Goal: Task Accomplishment & Management: Complete application form

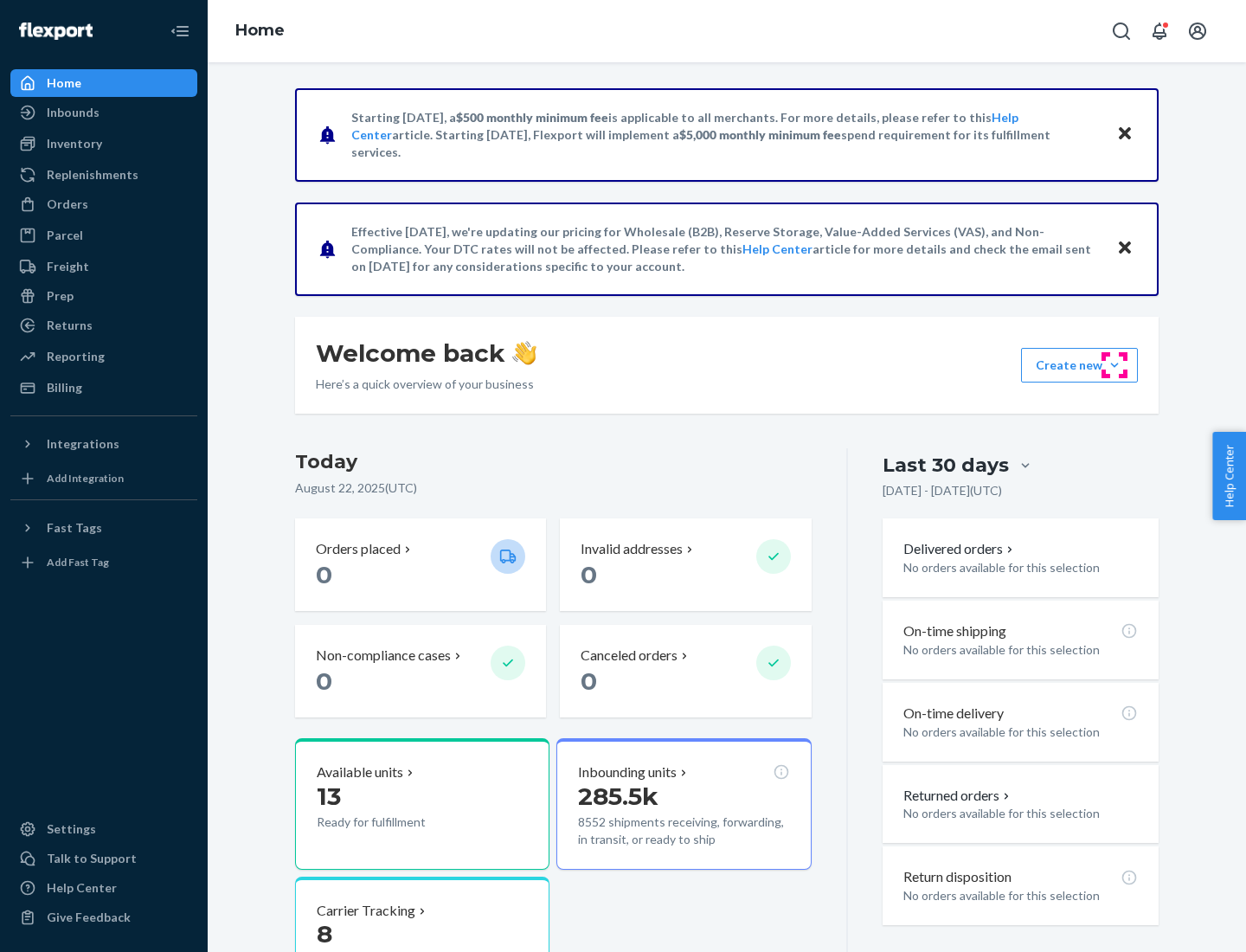
click at [1114, 365] on button "Create new Create new inbound Create new order Create new product" at bounding box center [1079, 365] width 117 height 35
click at [104, 112] on div "Inbounds" at bounding box center [104, 112] width 184 height 25
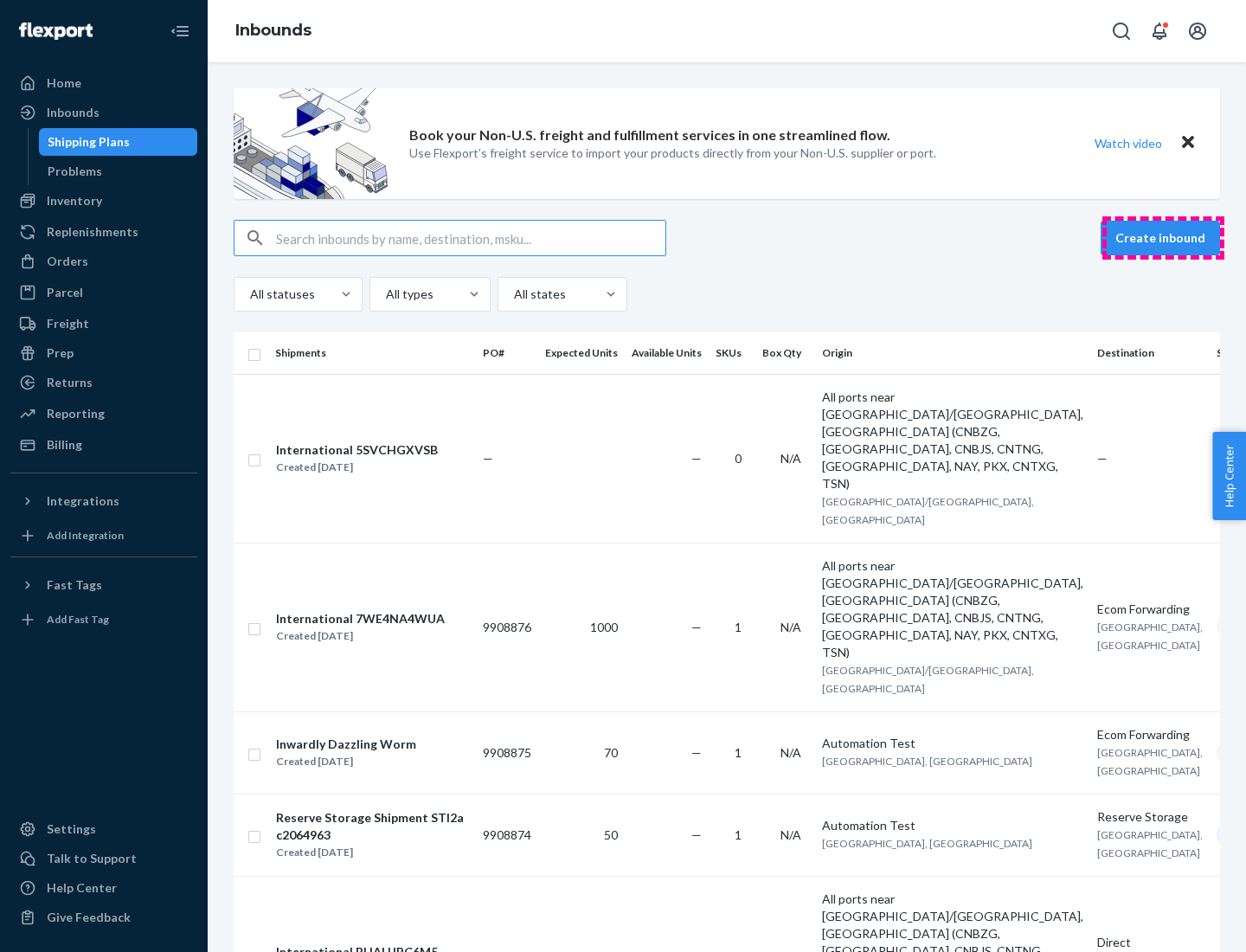
click at [1162, 238] on button "Create inbound" at bounding box center [1159, 238] width 120 height 35
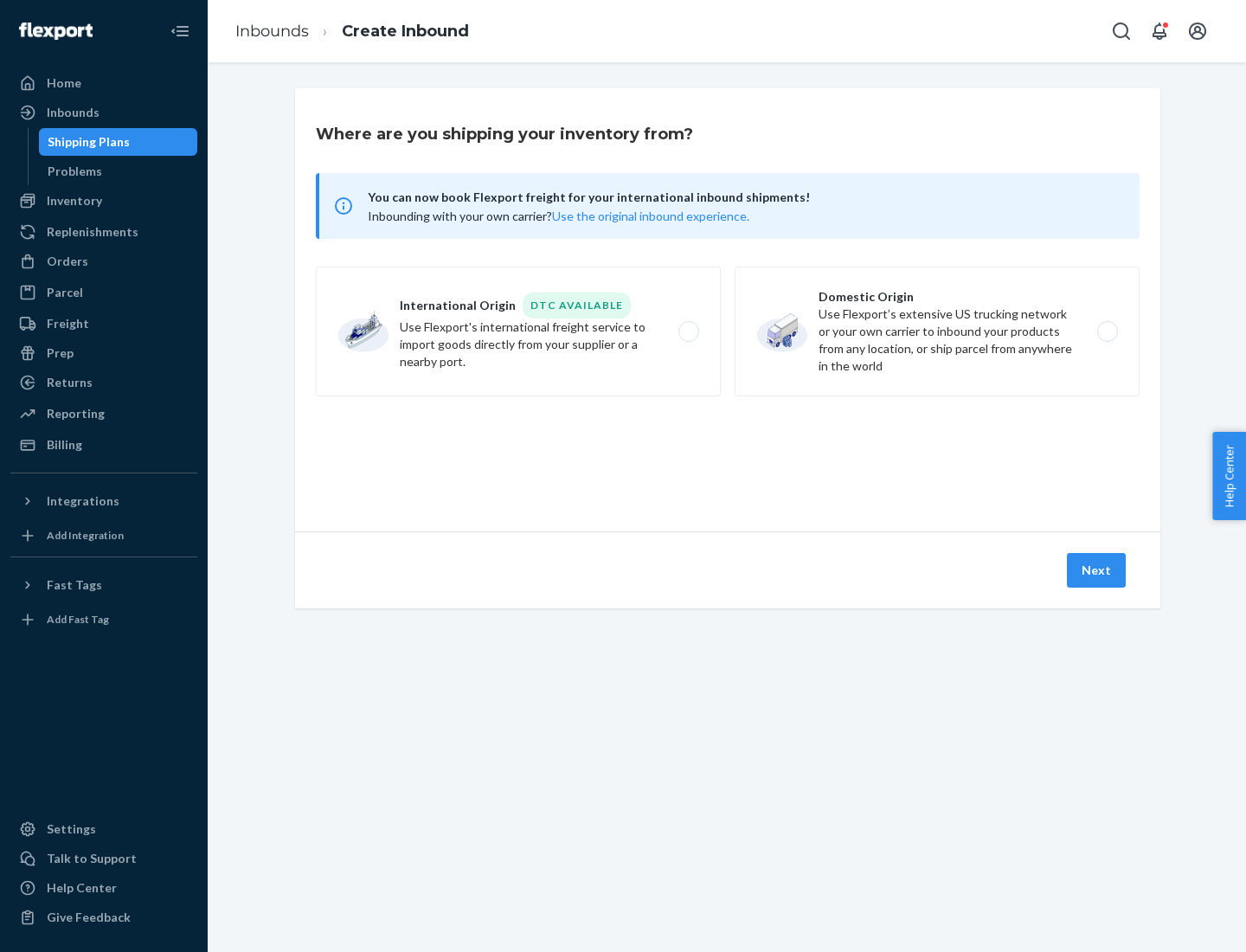
click at [937, 331] on label "Domestic Origin Use Flexport’s extensive US trucking network or your own carrie…" at bounding box center [937, 332] width 405 height 130
click at [1107, 331] on input "Domestic Origin Use Flexport’s extensive US trucking network or your own carrie…" at bounding box center [1112, 332] width 11 height 11
radio input "true"
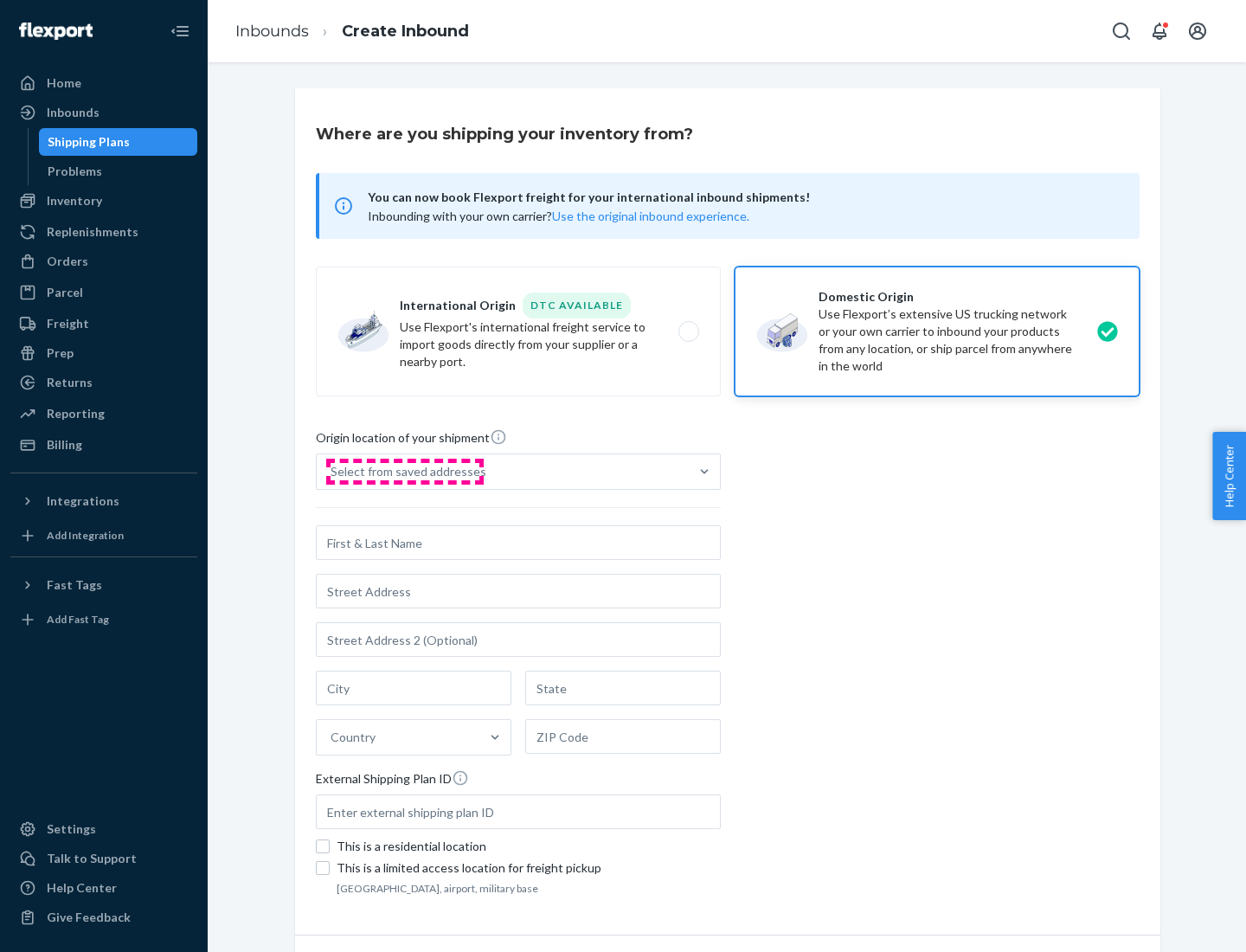
click at [404, 471] on div "Select from saved addresses" at bounding box center [408, 471] width 156 height 17
click at [332, 471] on input "Select from saved addresses" at bounding box center [332, 471] width 2 height 17
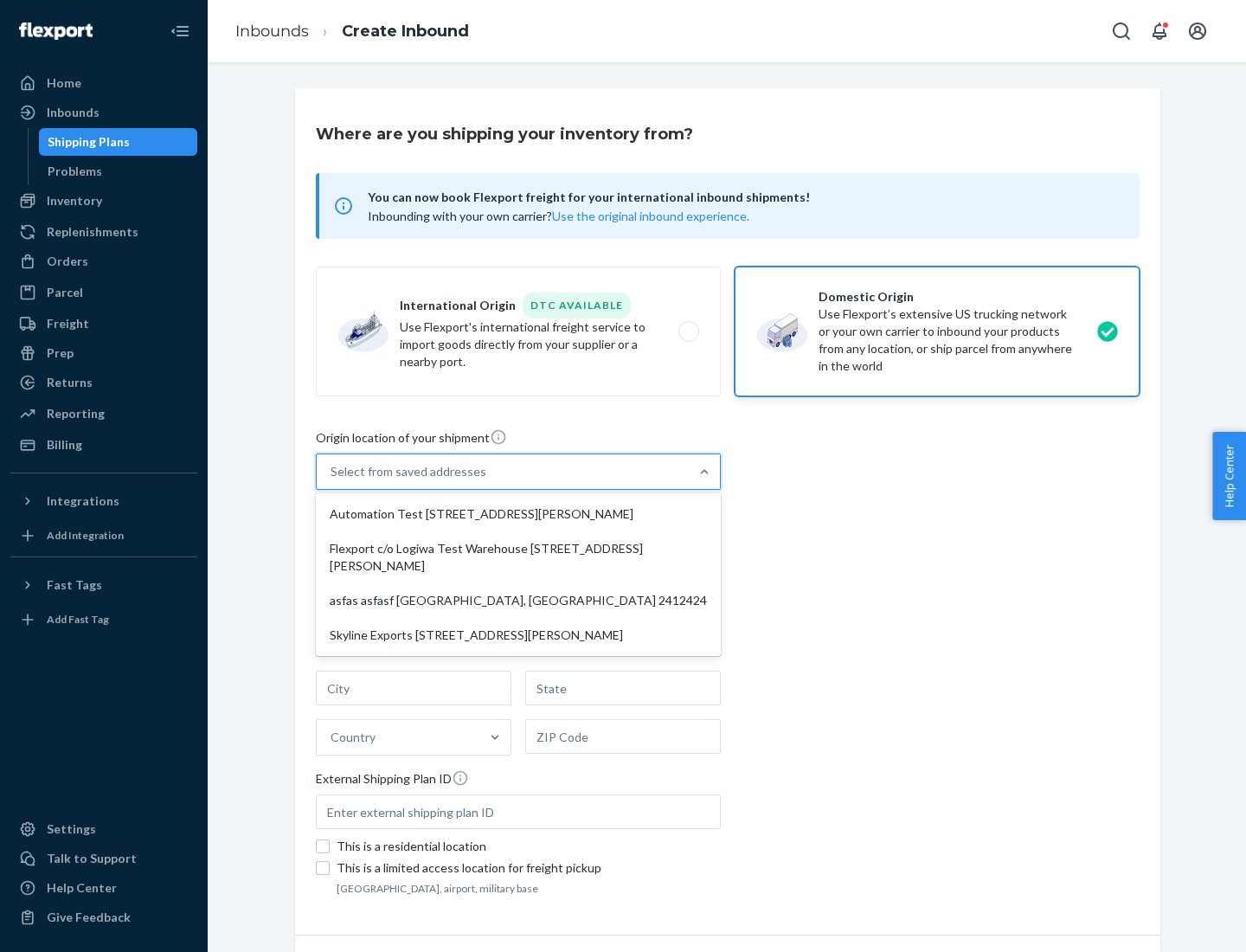
scroll to position [7, 0]
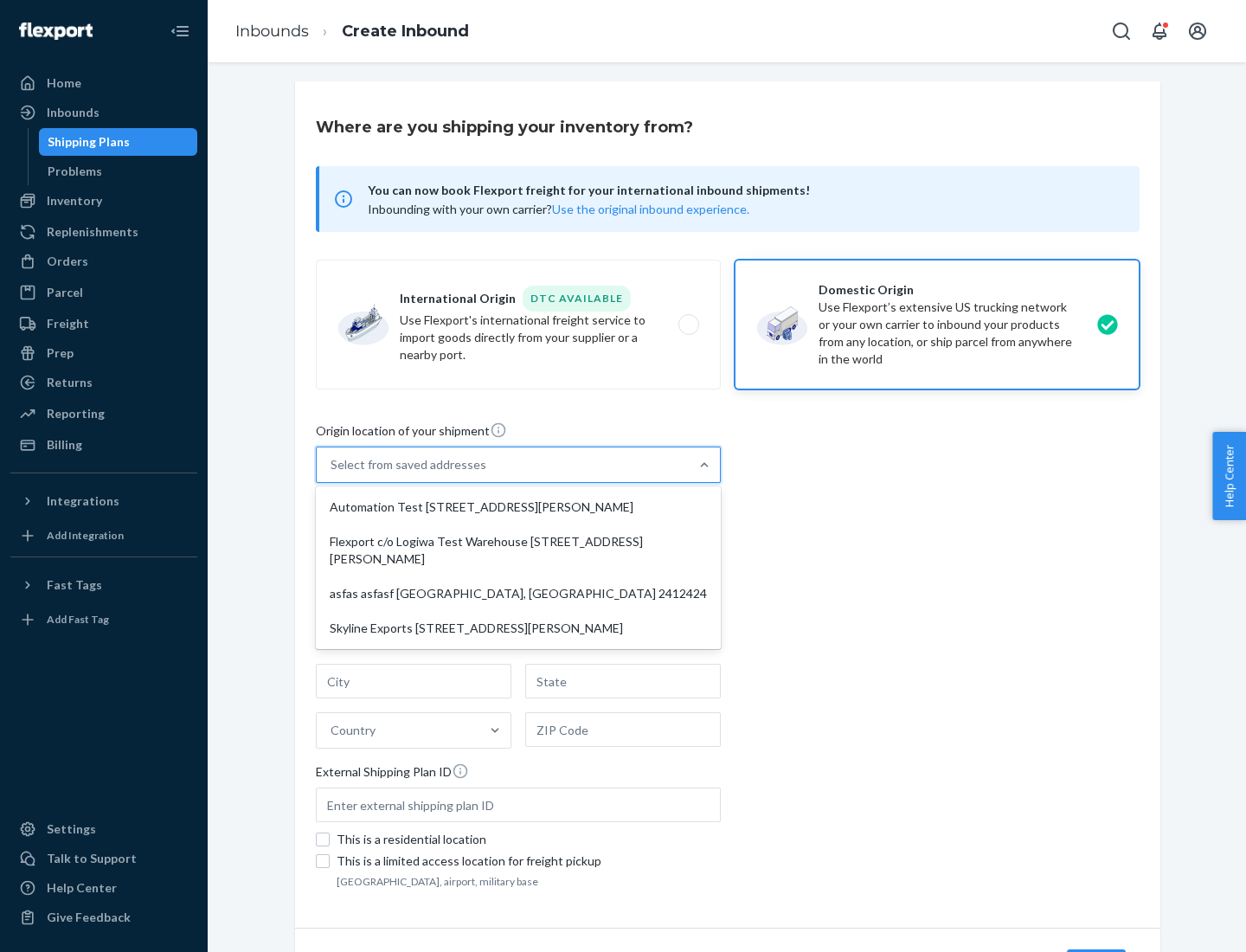
click at [518, 507] on div "Automation Test [STREET_ADDRESS][PERSON_NAME]" at bounding box center [518, 506] width 398 height 35
click at [332, 473] on input "option Automation Test [STREET_ADDRESS][PERSON_NAME] focused, 1 of 4. 4 results…" at bounding box center [332, 465] width 2 height 17
type input "Automation Test"
type input "9th Floor"
type input "[GEOGRAPHIC_DATA]"
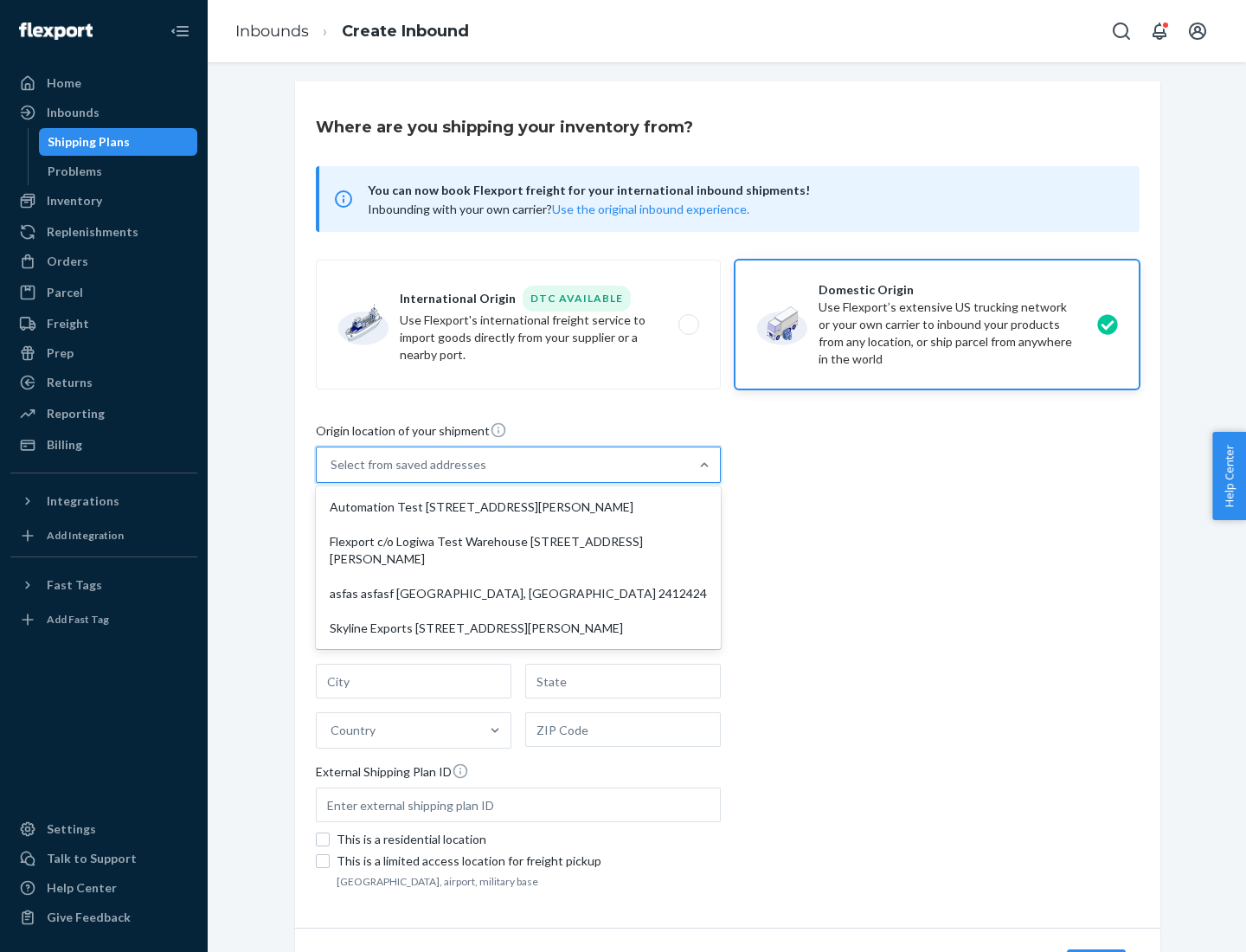
type input "CA"
type input "94104"
type input "[STREET_ADDRESS][PERSON_NAME]"
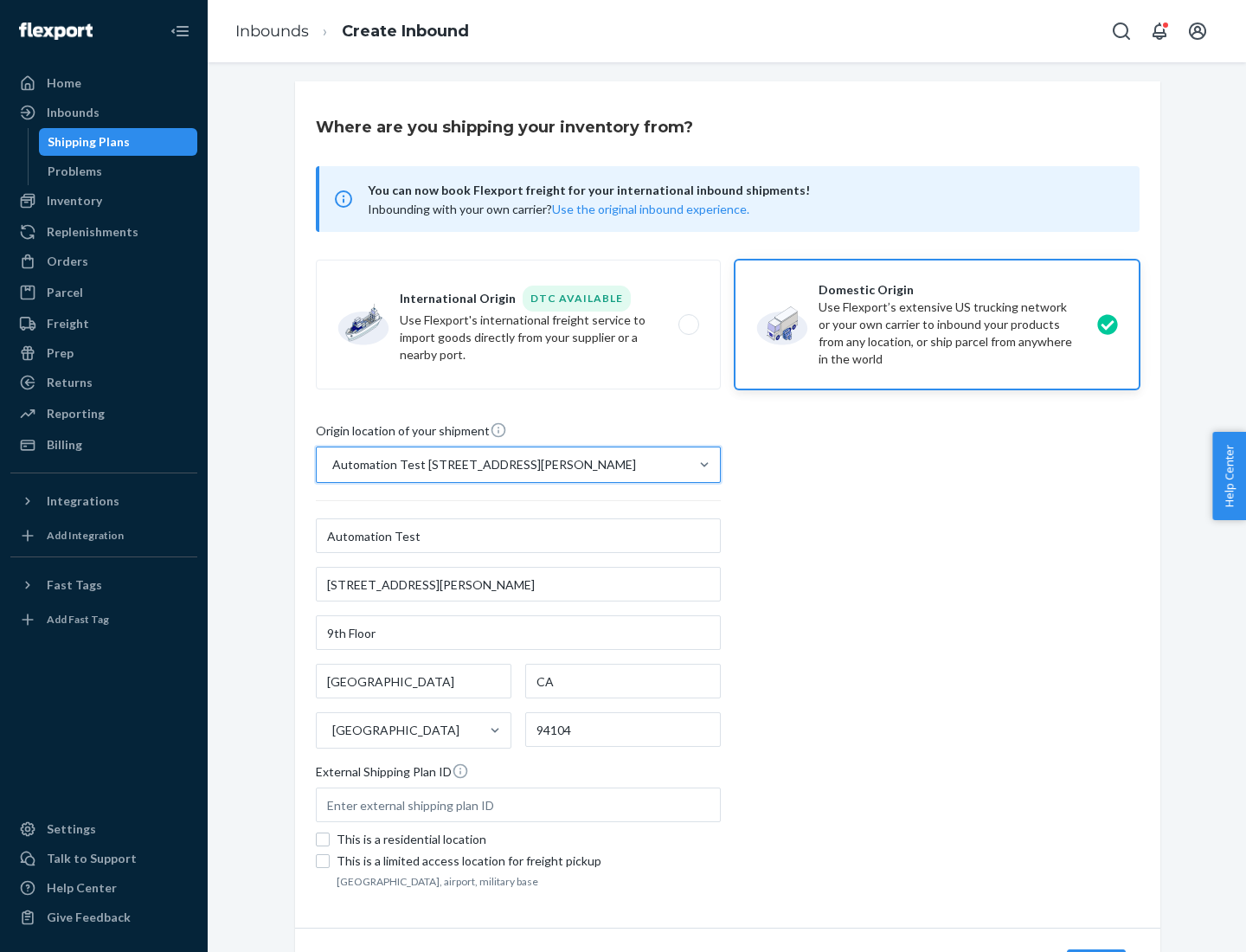
scroll to position [101, 0]
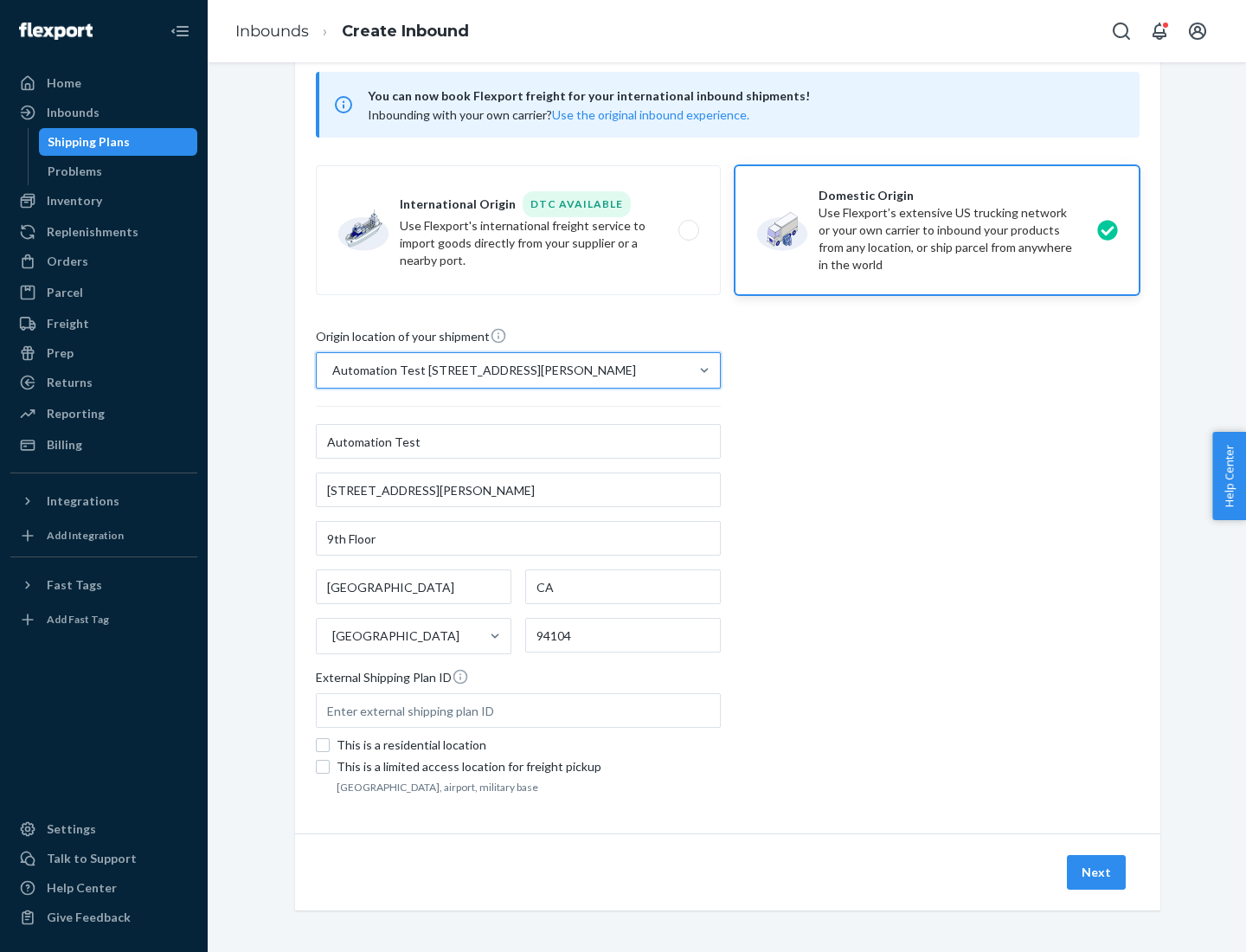
click at [1097, 872] on button "Next" at bounding box center [1096, 872] width 58 height 35
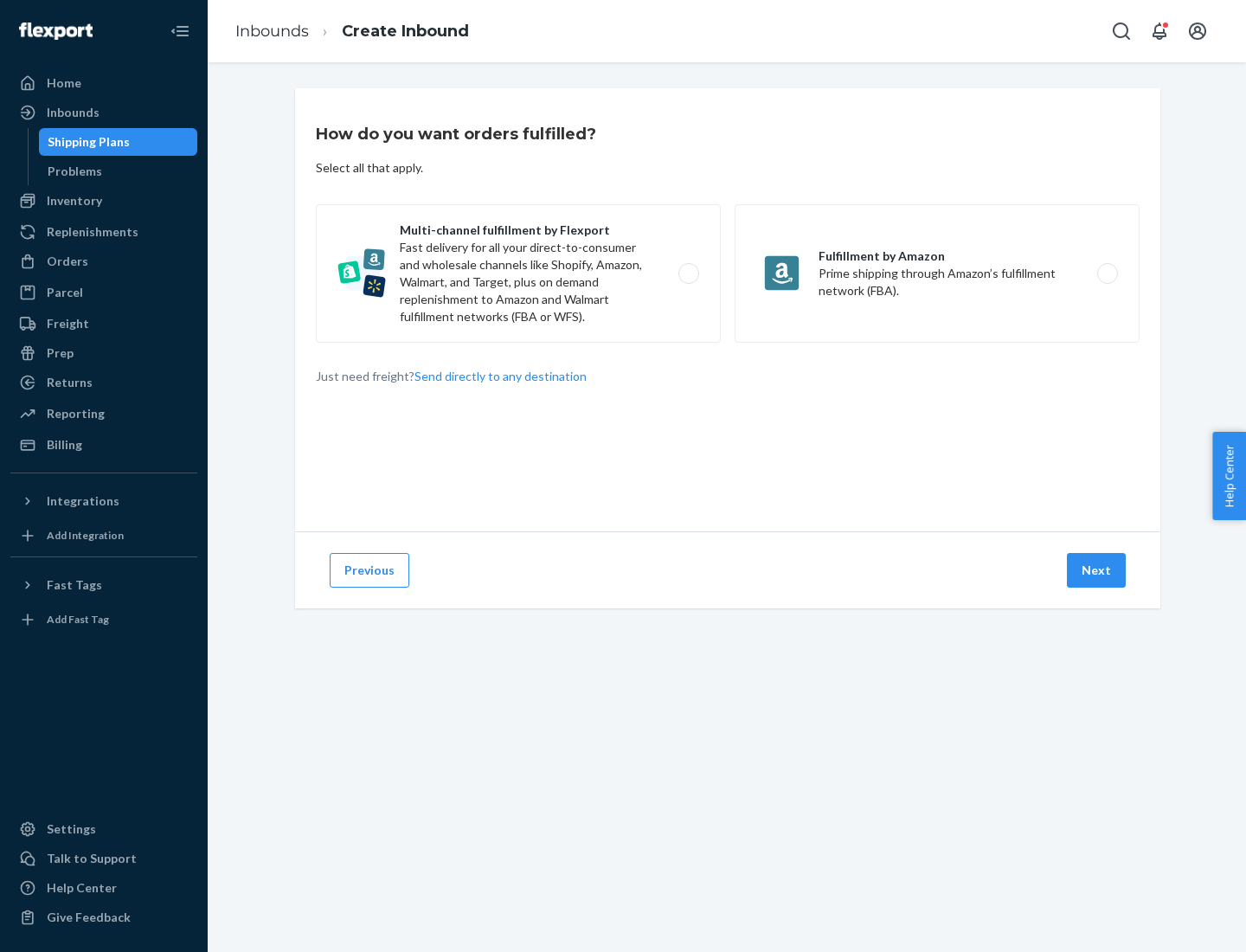
click at [518, 273] on label "Multi-channel fulfillment by Flexport Fast delivery for all your direct-to-cons…" at bounding box center [518, 273] width 405 height 139
click at [688, 273] on input "Multi-channel fulfillment by Flexport Fast delivery for all your direct-to-cons…" at bounding box center [694, 273] width 11 height 11
radio input "true"
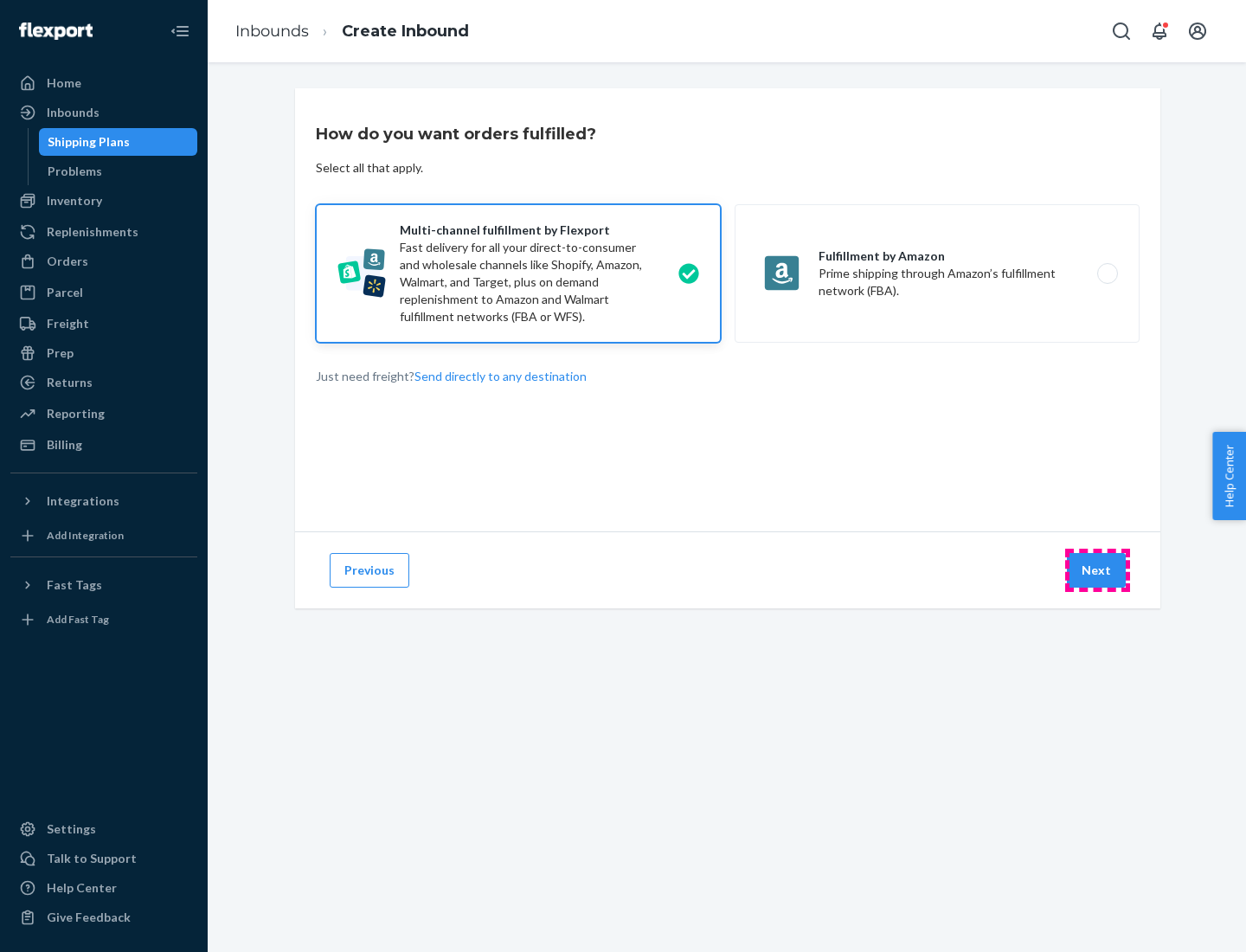
click at [1097, 570] on button "Next" at bounding box center [1096, 569] width 58 height 35
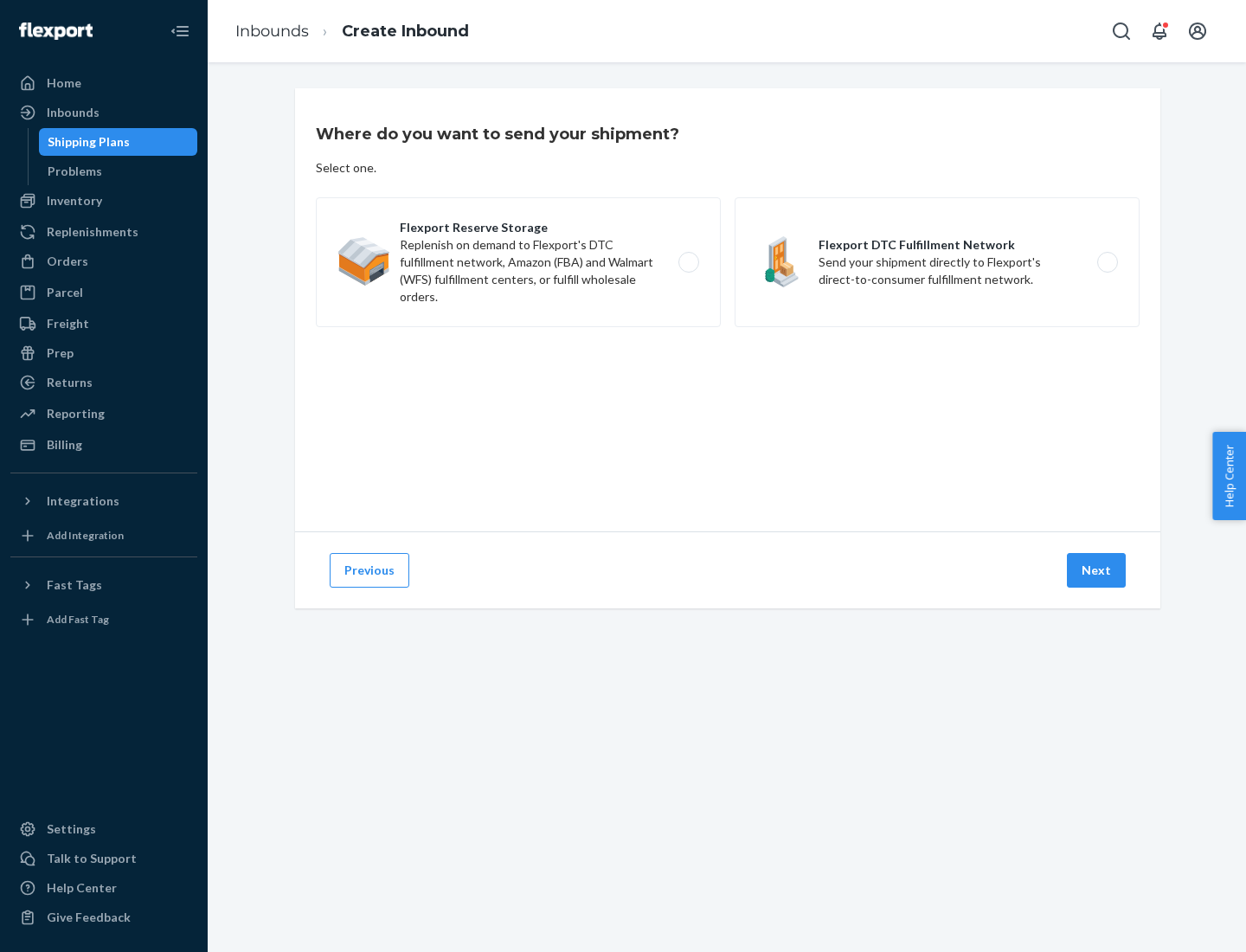
click at [937, 262] on label "Flexport DTC Fulfillment Network Send your shipment directly to Flexport's dire…" at bounding box center [937, 262] width 405 height 130
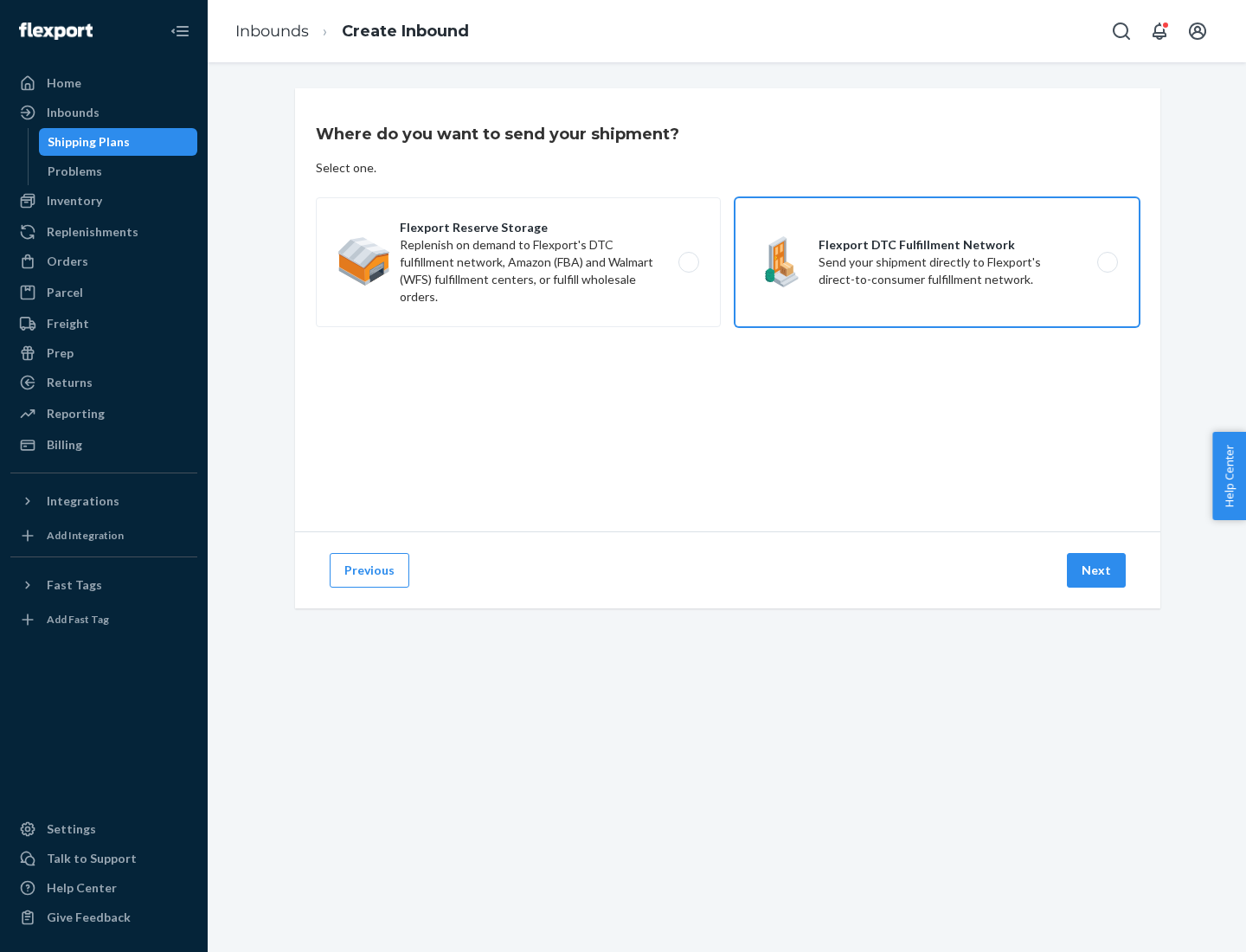
click at [1107, 262] on input "Flexport DTC Fulfillment Network Send your shipment directly to Flexport's dire…" at bounding box center [1112, 263] width 11 height 11
radio input "true"
click at [1097, 570] on button "Next" at bounding box center [1096, 569] width 58 height 35
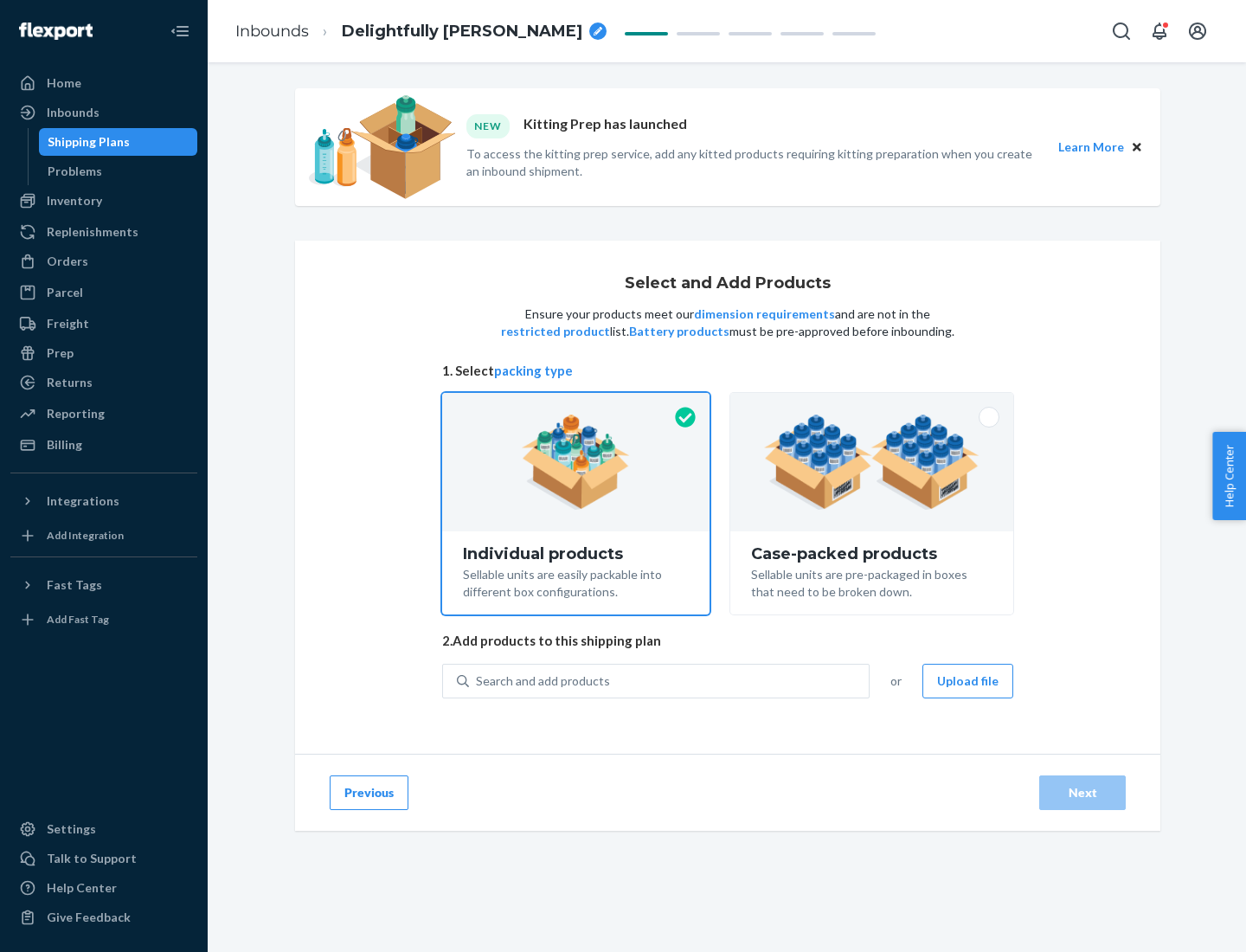
click at [872, 462] on img at bounding box center [871, 462] width 216 height 95
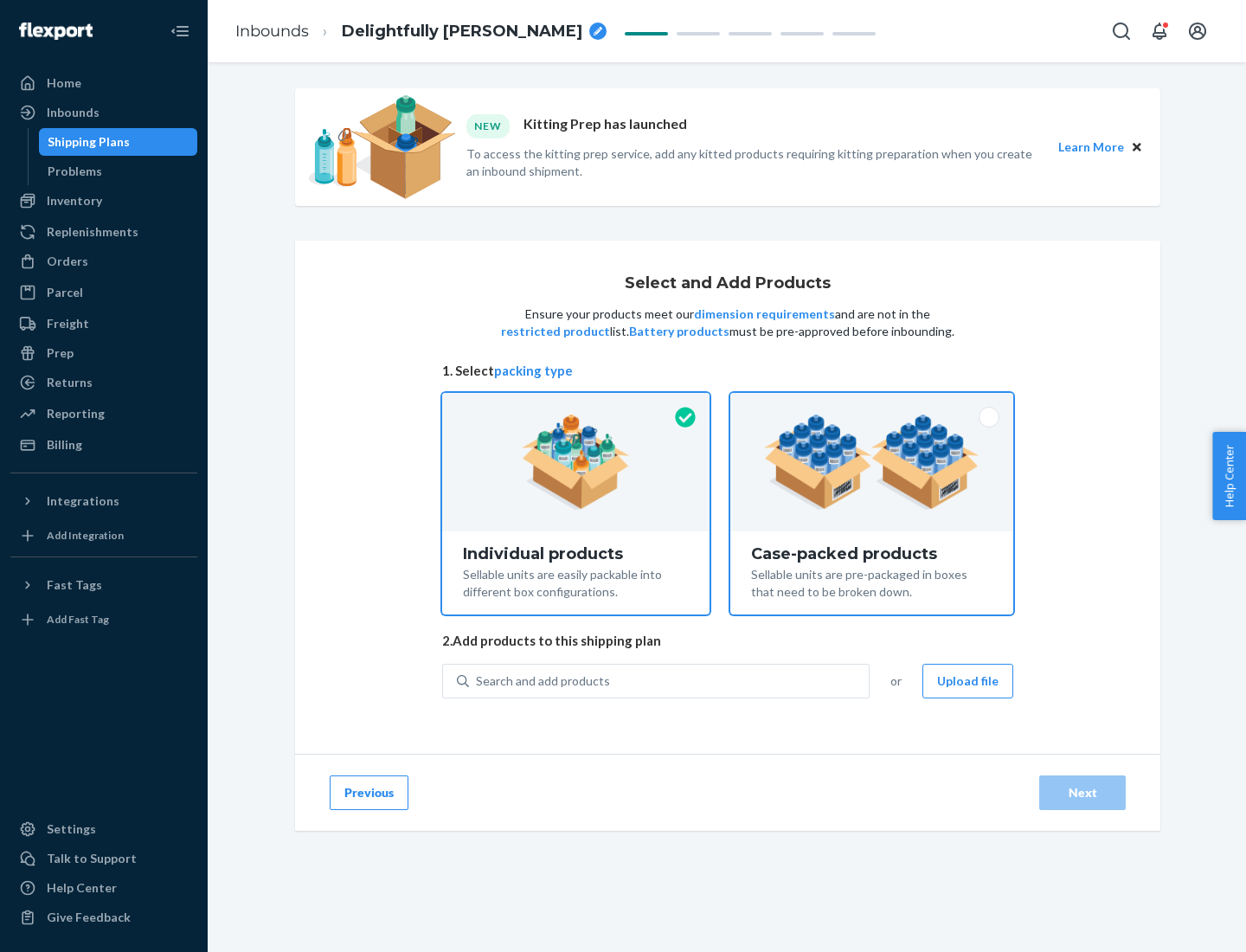
click at [872, 404] on input "Case-packed products Sellable units are pre-packaged in boxes that need to be b…" at bounding box center [872, 399] width 11 height 11
radio input "true"
radio input "false"
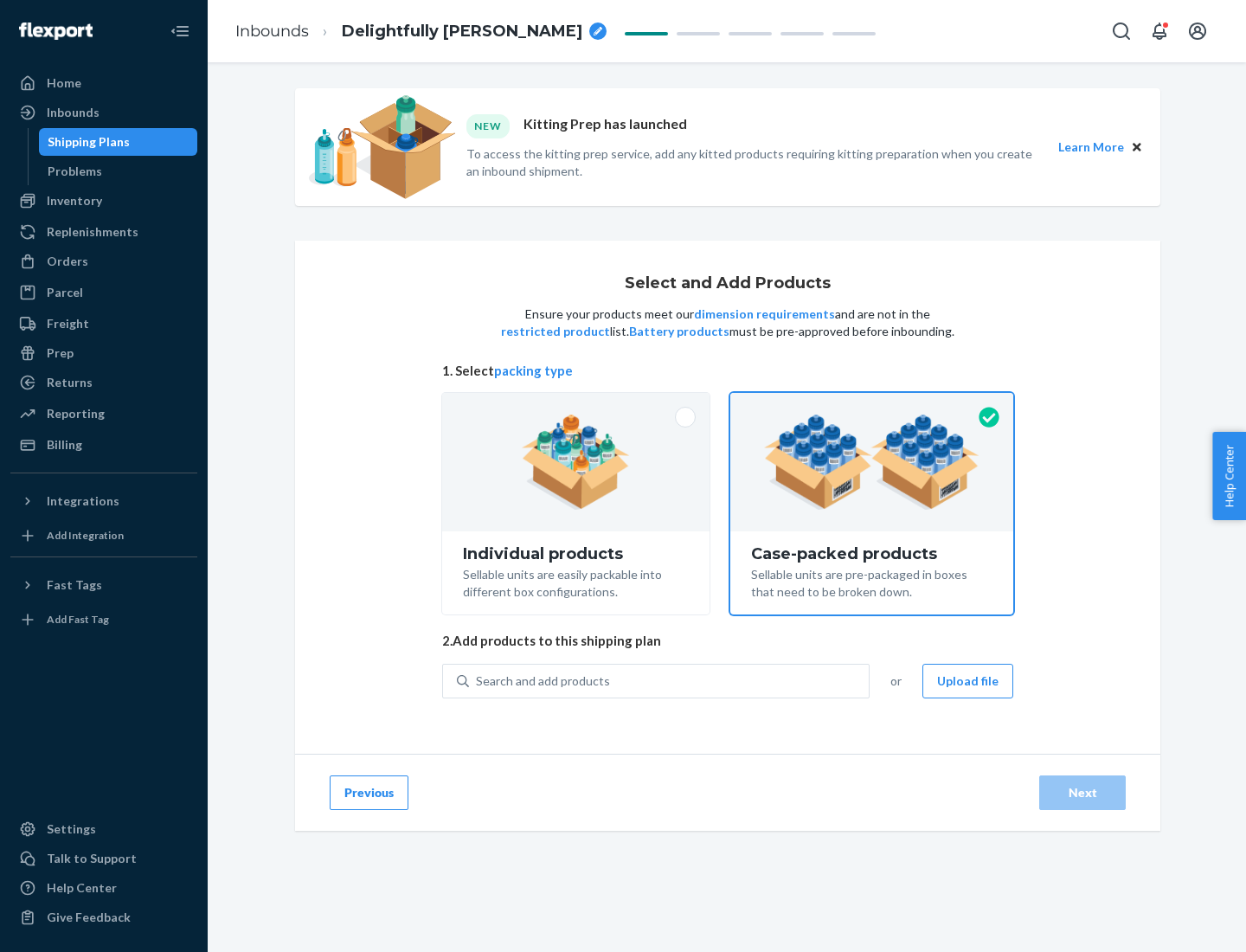
click at [669, 680] on div "Search and add products" at bounding box center [668, 681] width 400 height 31
click at [478, 680] on input "Search and add products" at bounding box center [477, 681] width 2 height 17
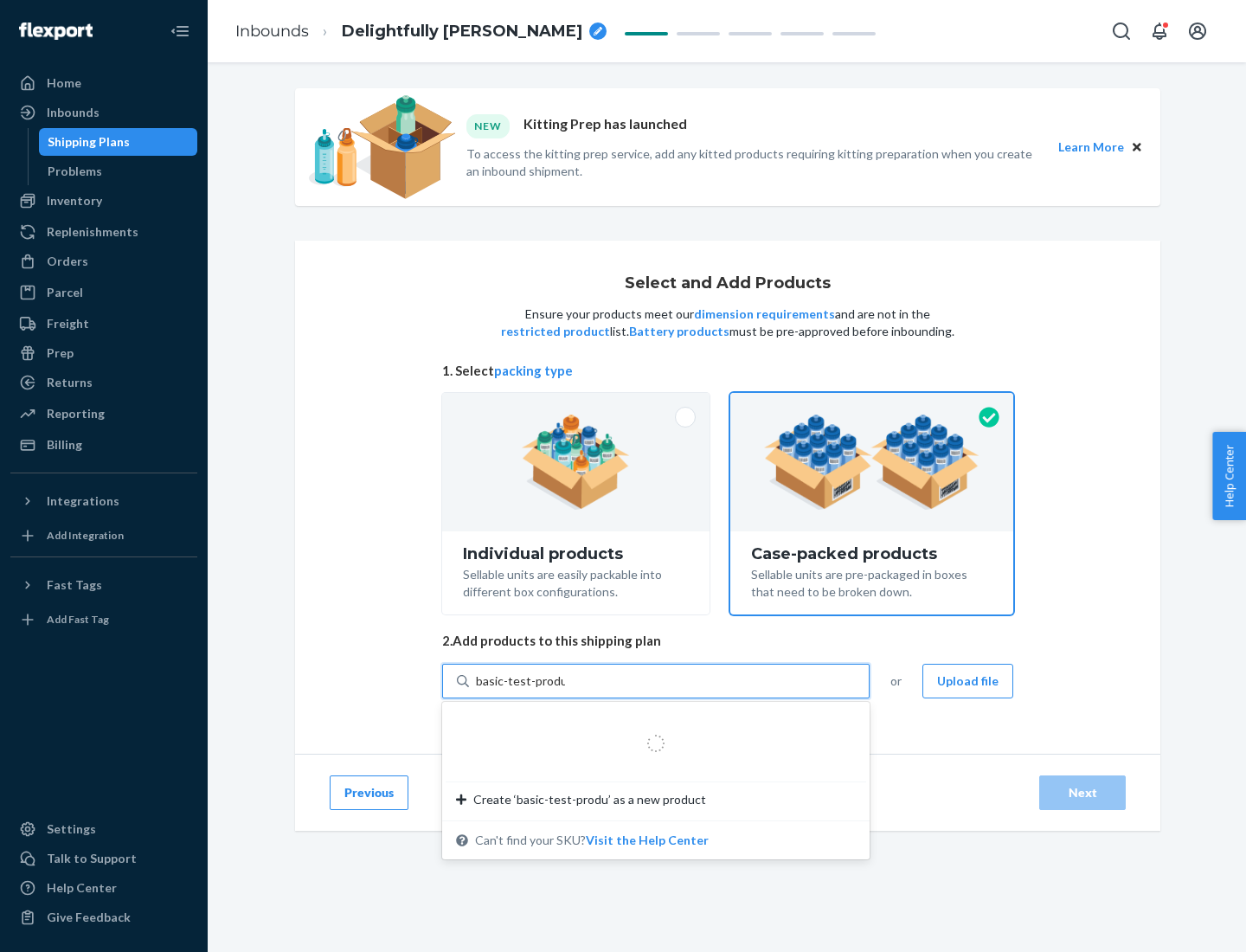
type input "basic-test-product-1"
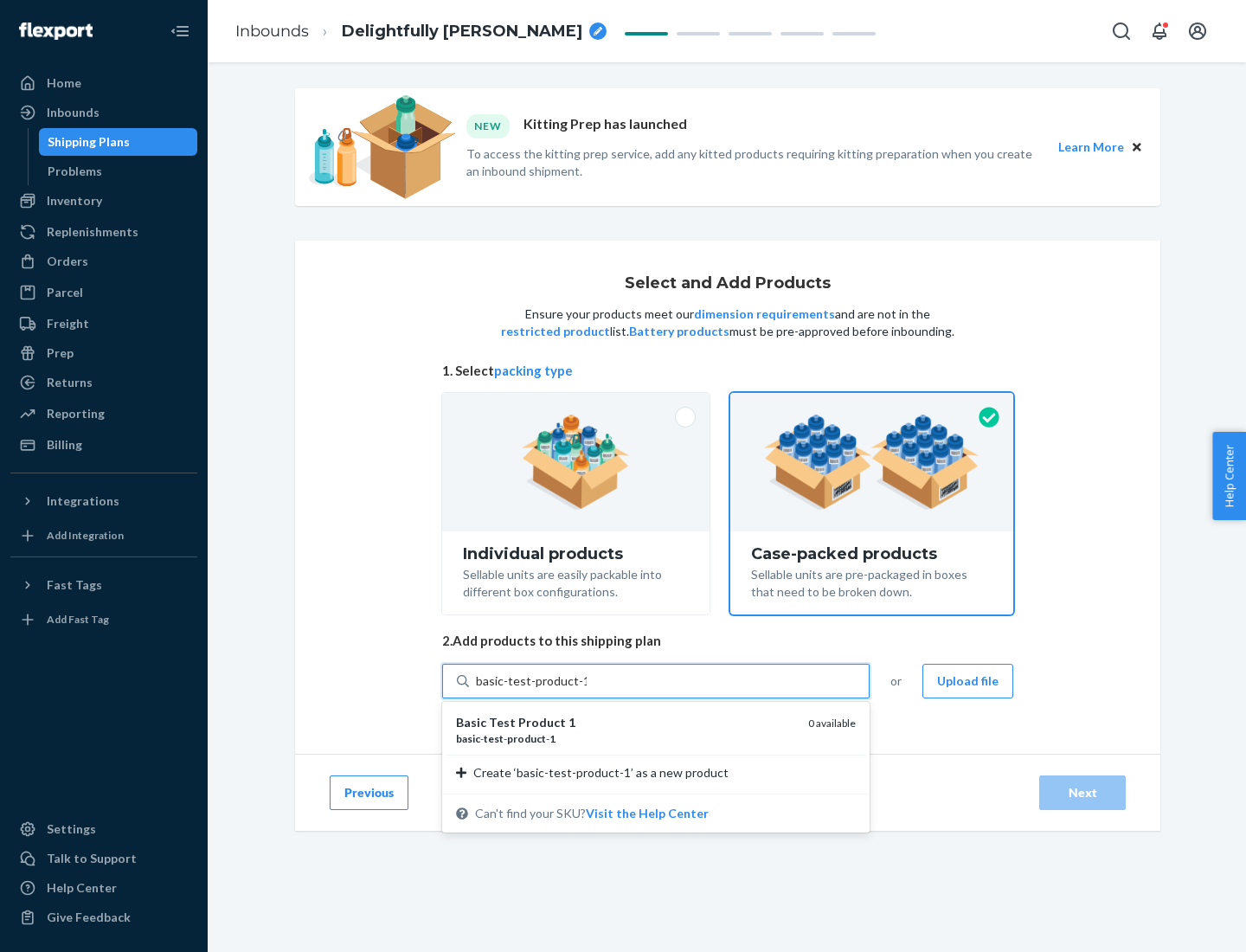
click at [626, 738] on div "basic - test - product - 1" at bounding box center [625, 738] width 338 height 15
click at [586, 689] on input "basic-test-product-1" at bounding box center [531, 681] width 110 height 17
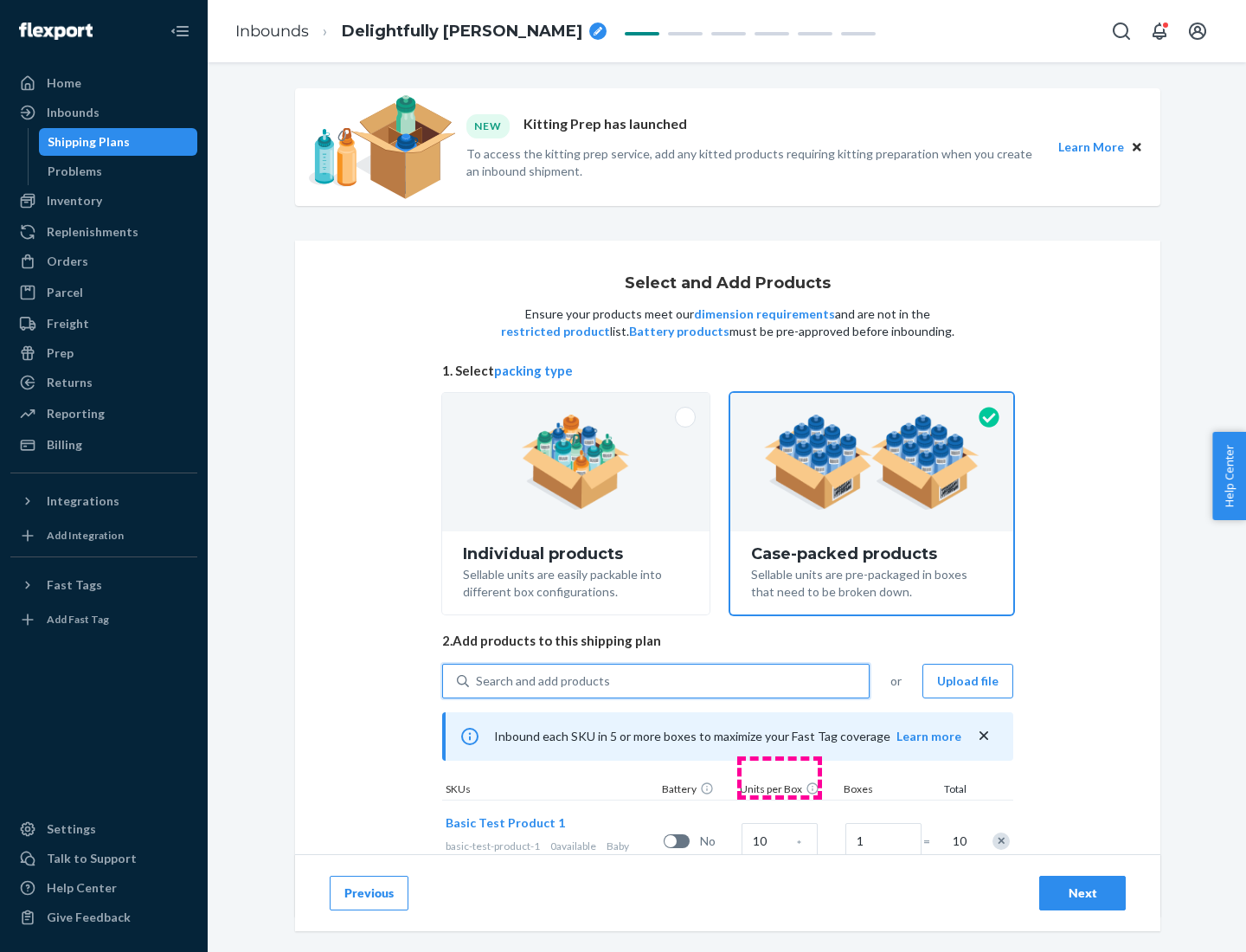
scroll to position [62, 0]
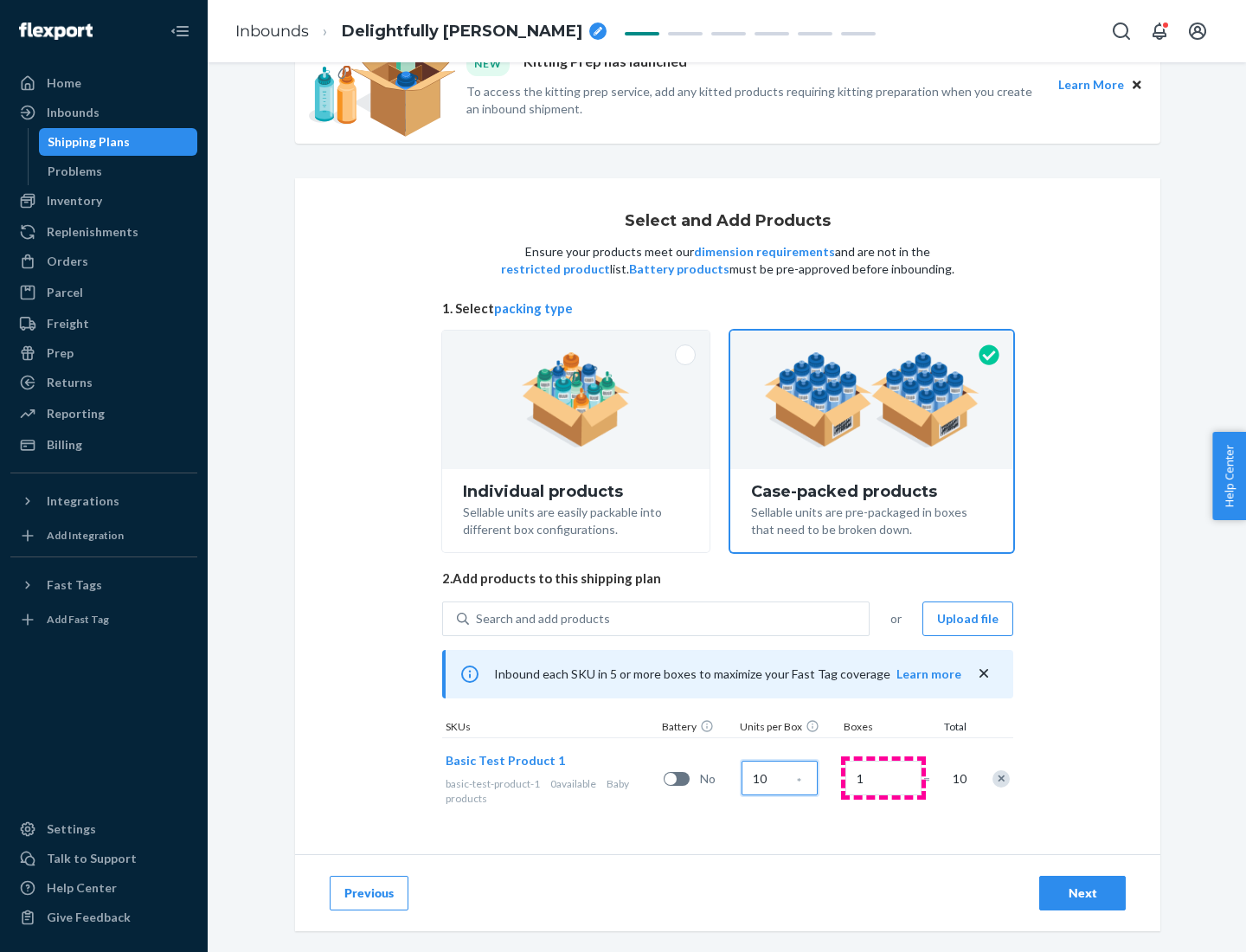
type input "10"
type input "7"
click at [1082, 893] on div "Next" at bounding box center [1082, 893] width 57 height 17
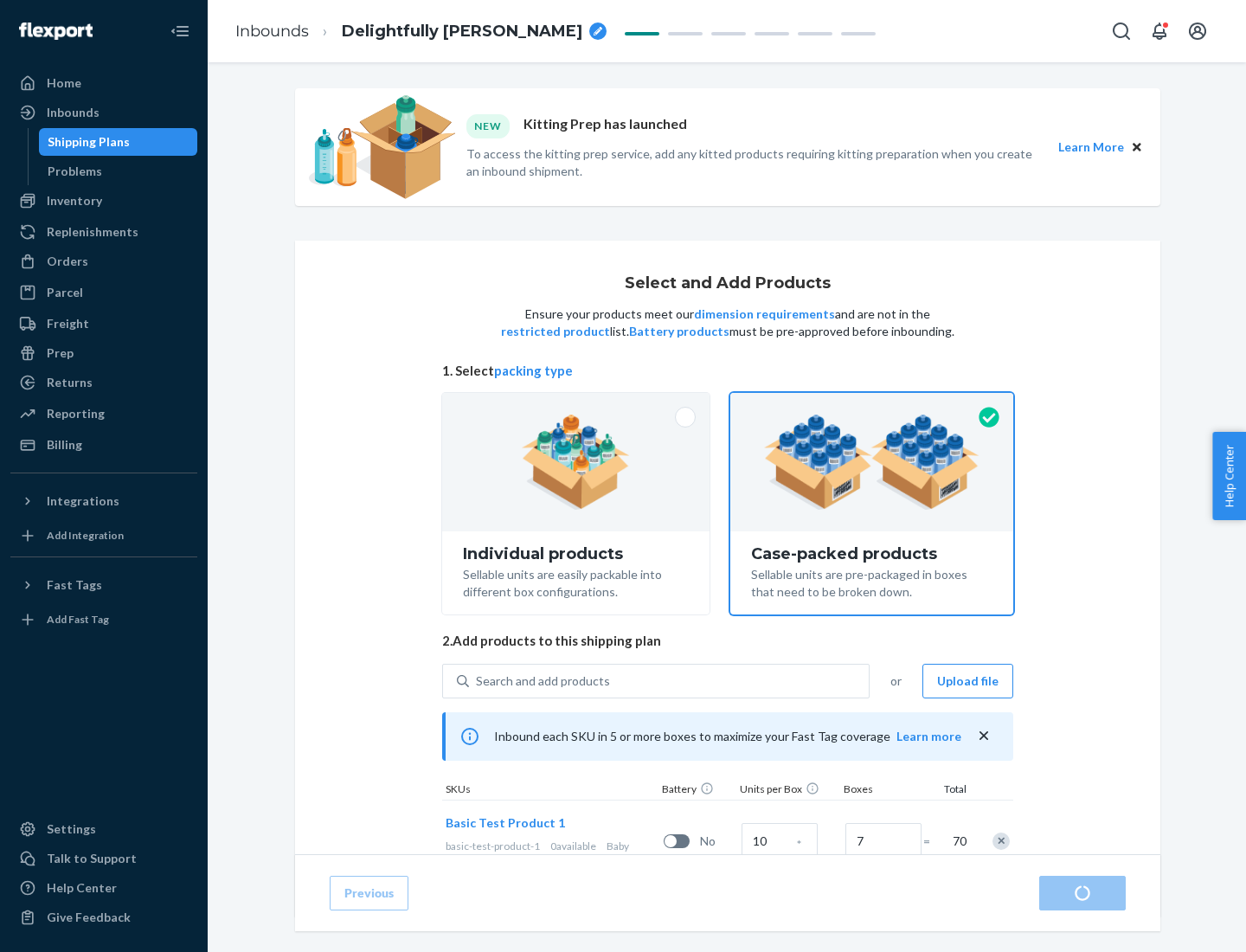
radio input "true"
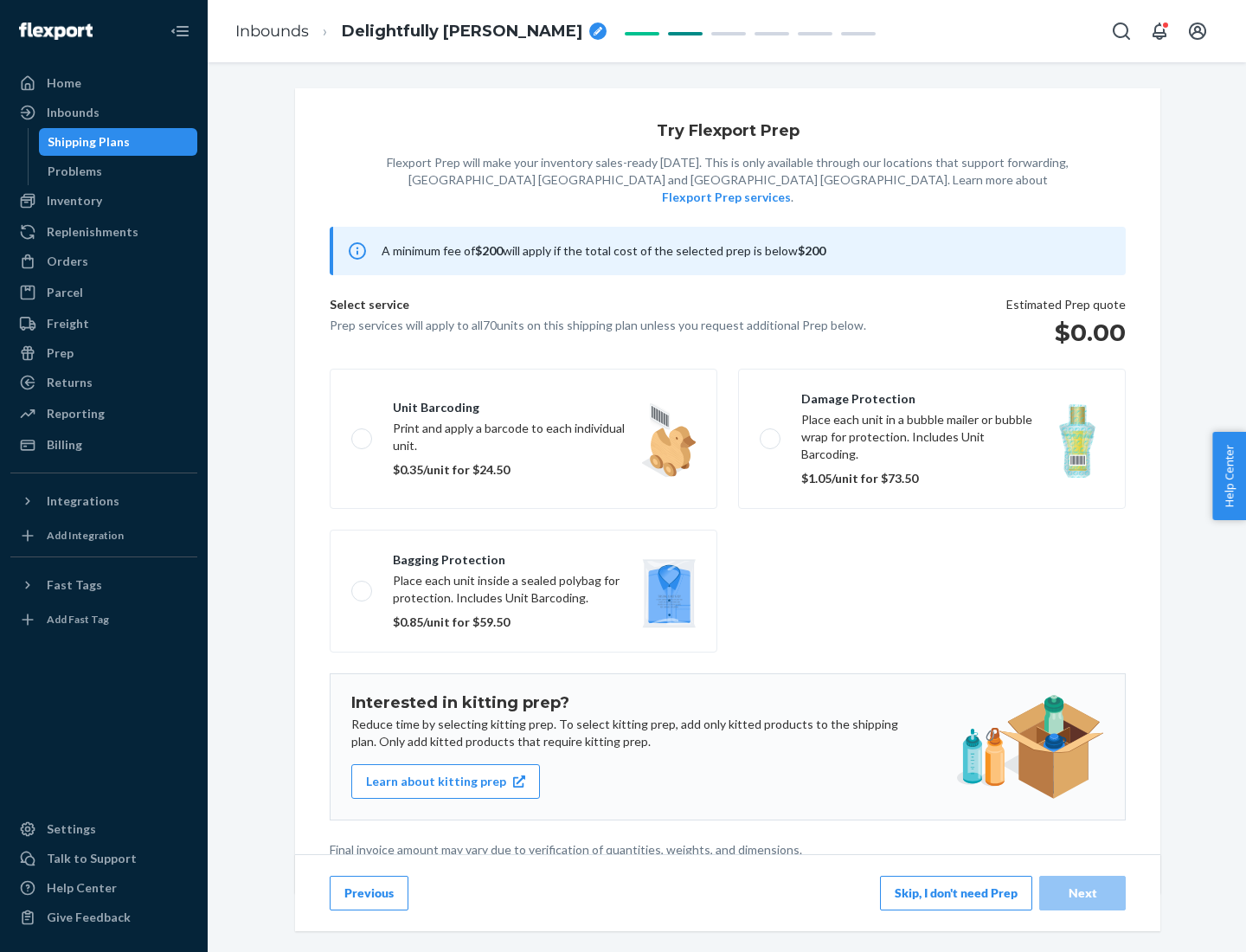
scroll to position [5, 0]
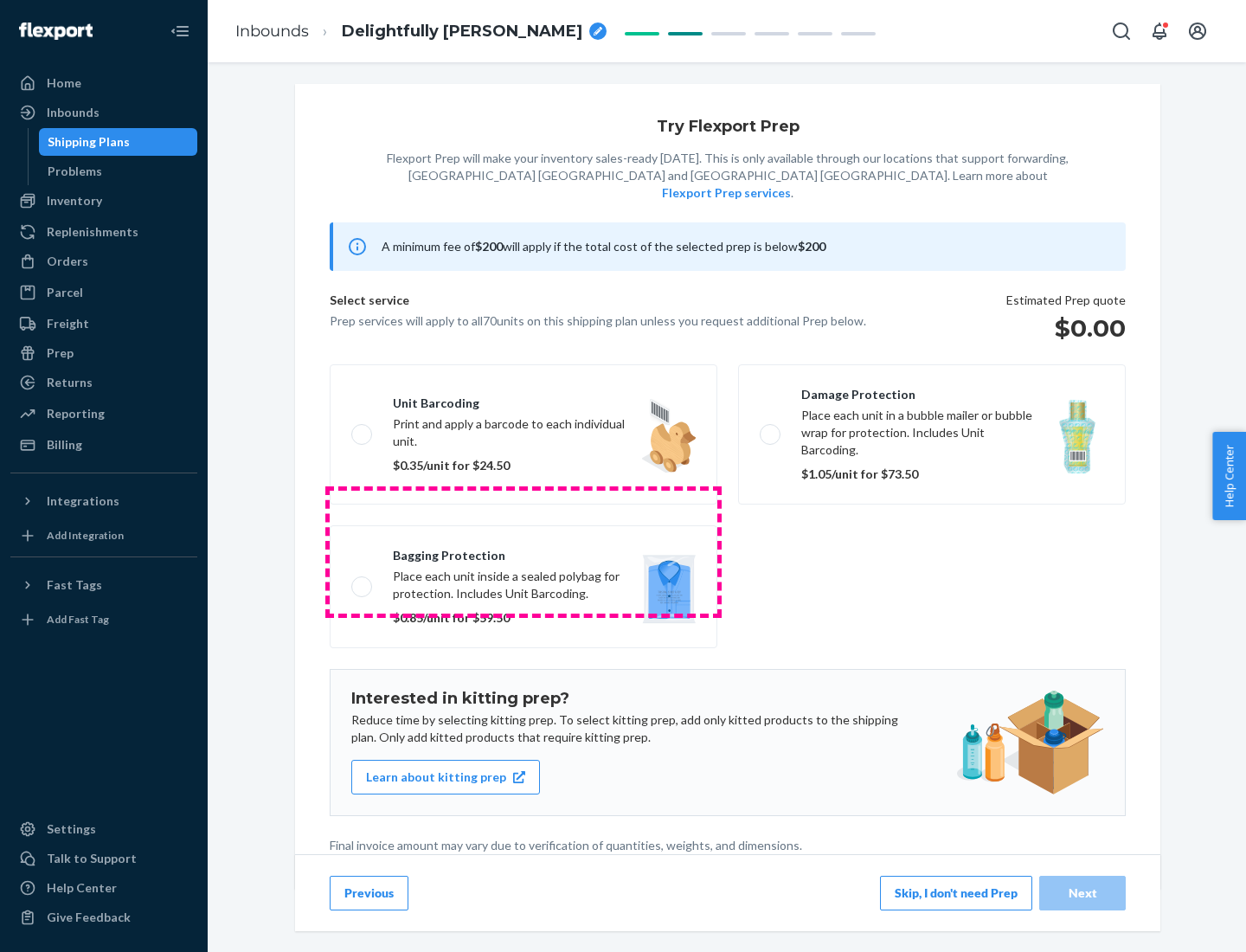
click at [523, 551] on label "Bagging protection Place each unit inside a sealed polybag for protection. Incl…" at bounding box center [523, 586] width 387 height 123
click at [363, 581] on input "Bagging protection Place each unit inside a sealed polybag for protection. Incl…" at bounding box center [357, 586] width 11 height 11
checkbox input "true"
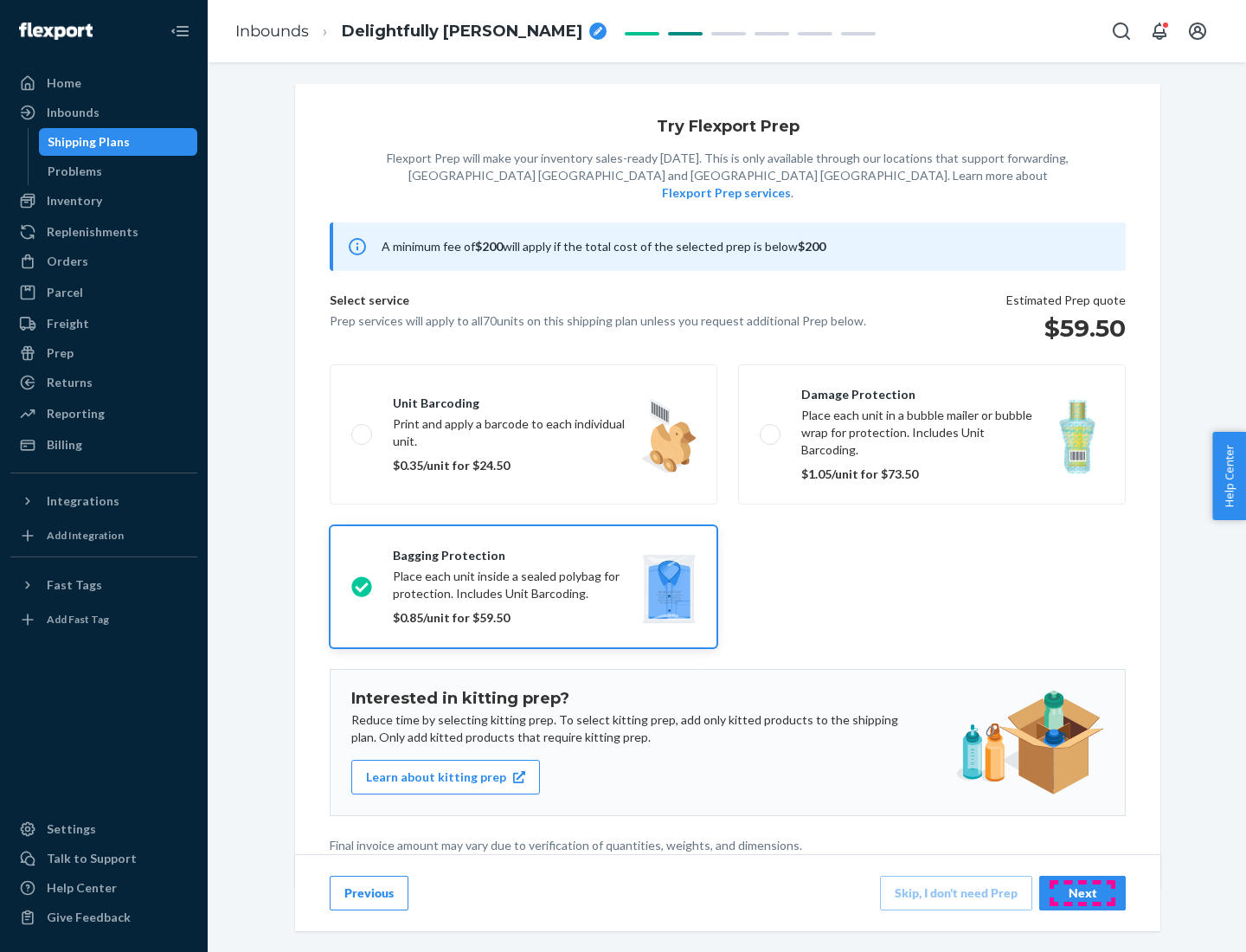
click at [1082, 892] on div "Next" at bounding box center [1082, 893] width 57 height 17
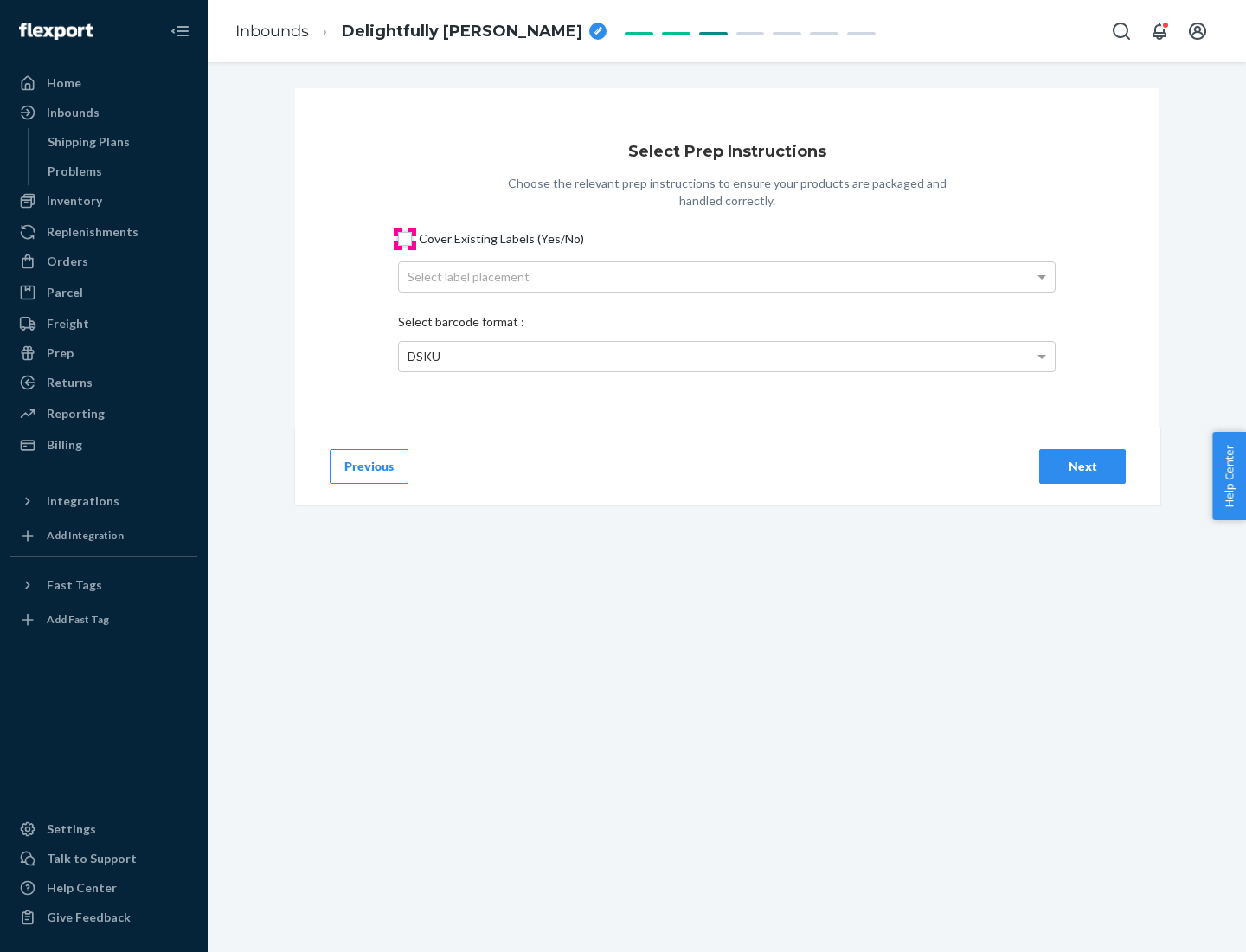
click at [405, 238] on input "Cover Existing Labels (Yes/No)" at bounding box center [404, 238] width 14 height 14
checkbox input "true"
click at [727, 276] on div "Select label placement" at bounding box center [727, 276] width 656 height 29
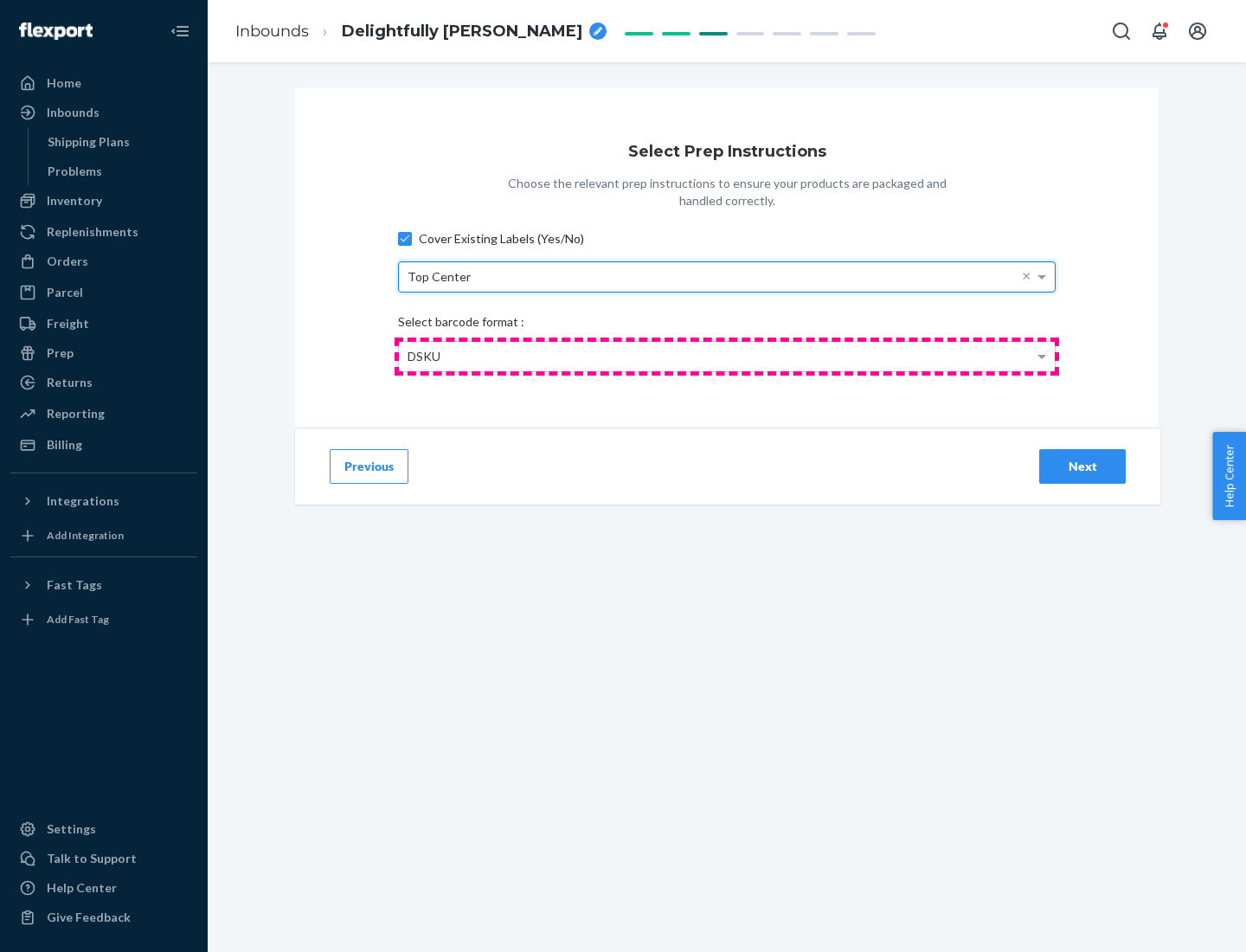
click at [727, 355] on div "DSKU" at bounding box center [727, 356] width 656 height 29
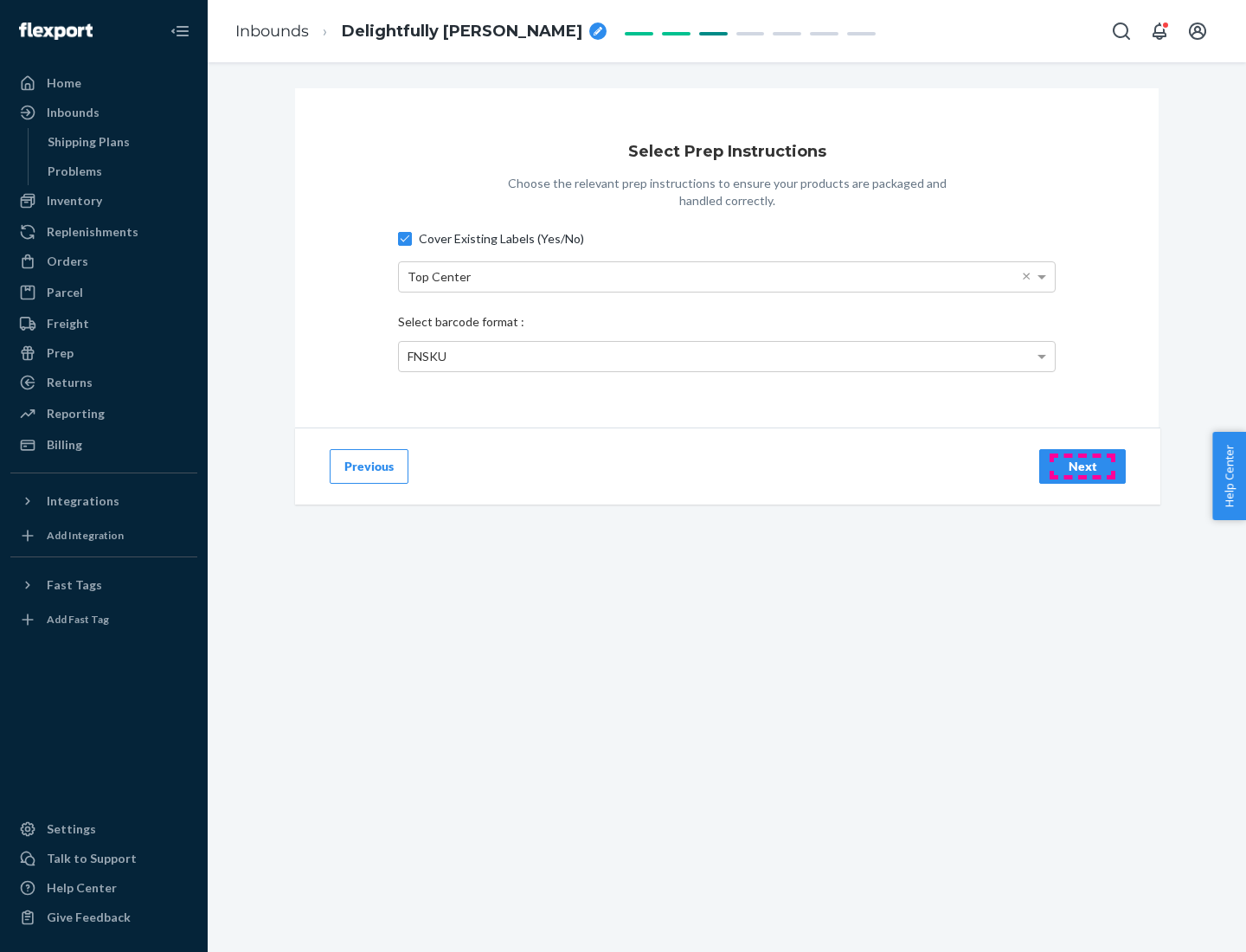
click at [1082, 466] on div "Next" at bounding box center [1082, 466] width 57 height 17
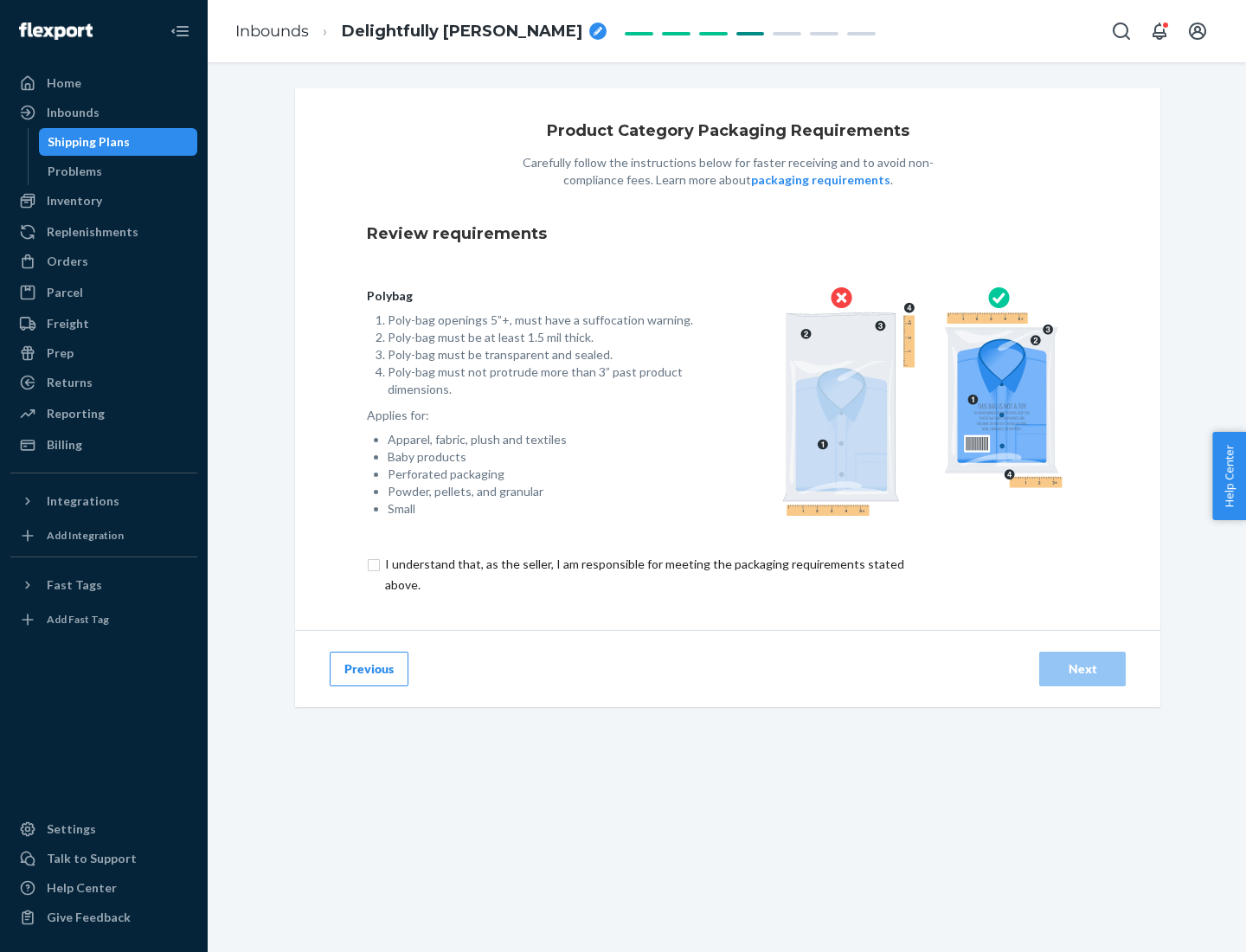
click at [643, 573] on input "checkbox" at bounding box center [654, 574] width 575 height 41
checkbox input "true"
click at [1082, 667] on div "Next" at bounding box center [1082, 668] width 57 height 17
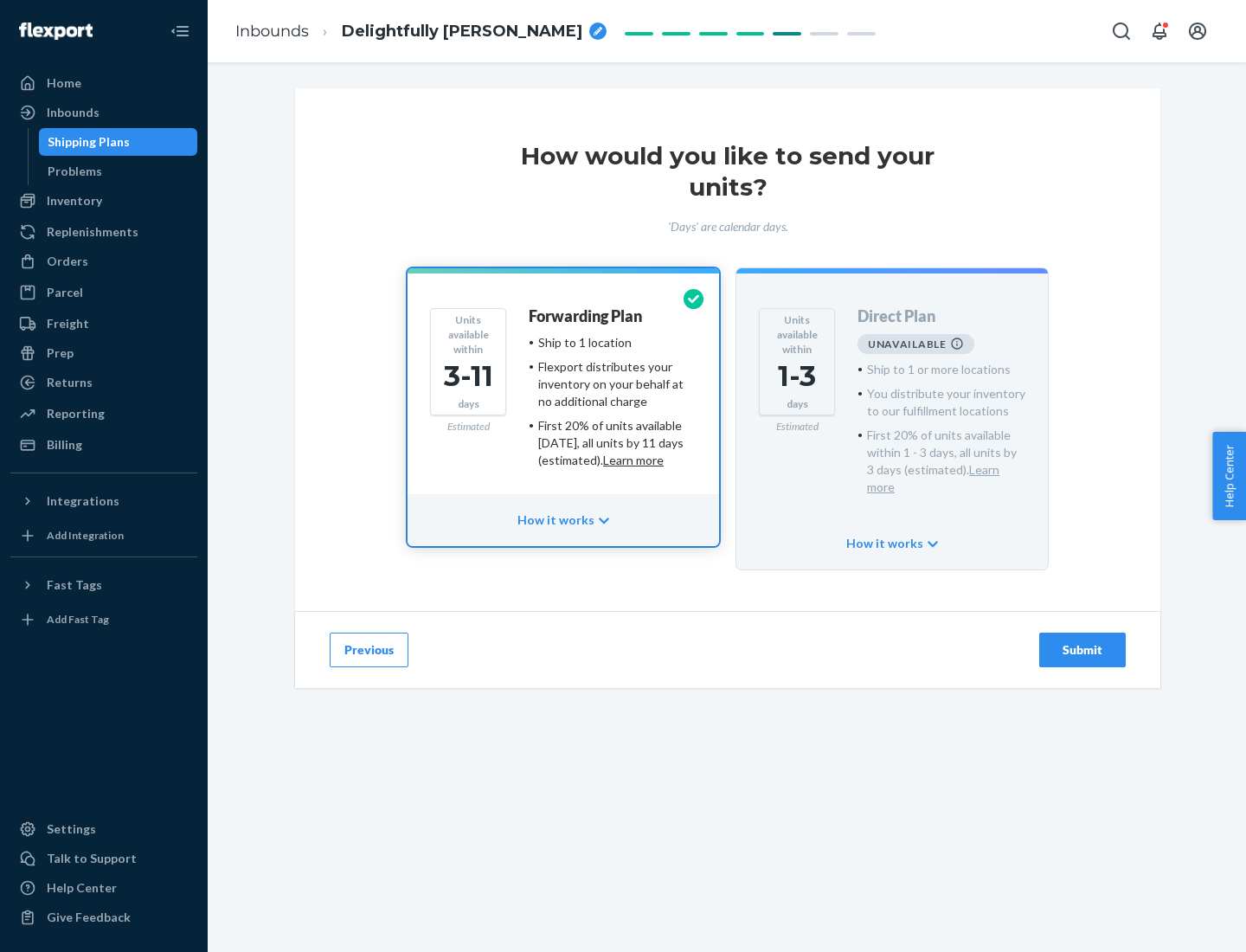
click at [586, 316] on h4 "Forwarding Plan" at bounding box center [585, 317] width 113 height 17
click at [1082, 641] on div "Submit" at bounding box center [1082, 649] width 57 height 17
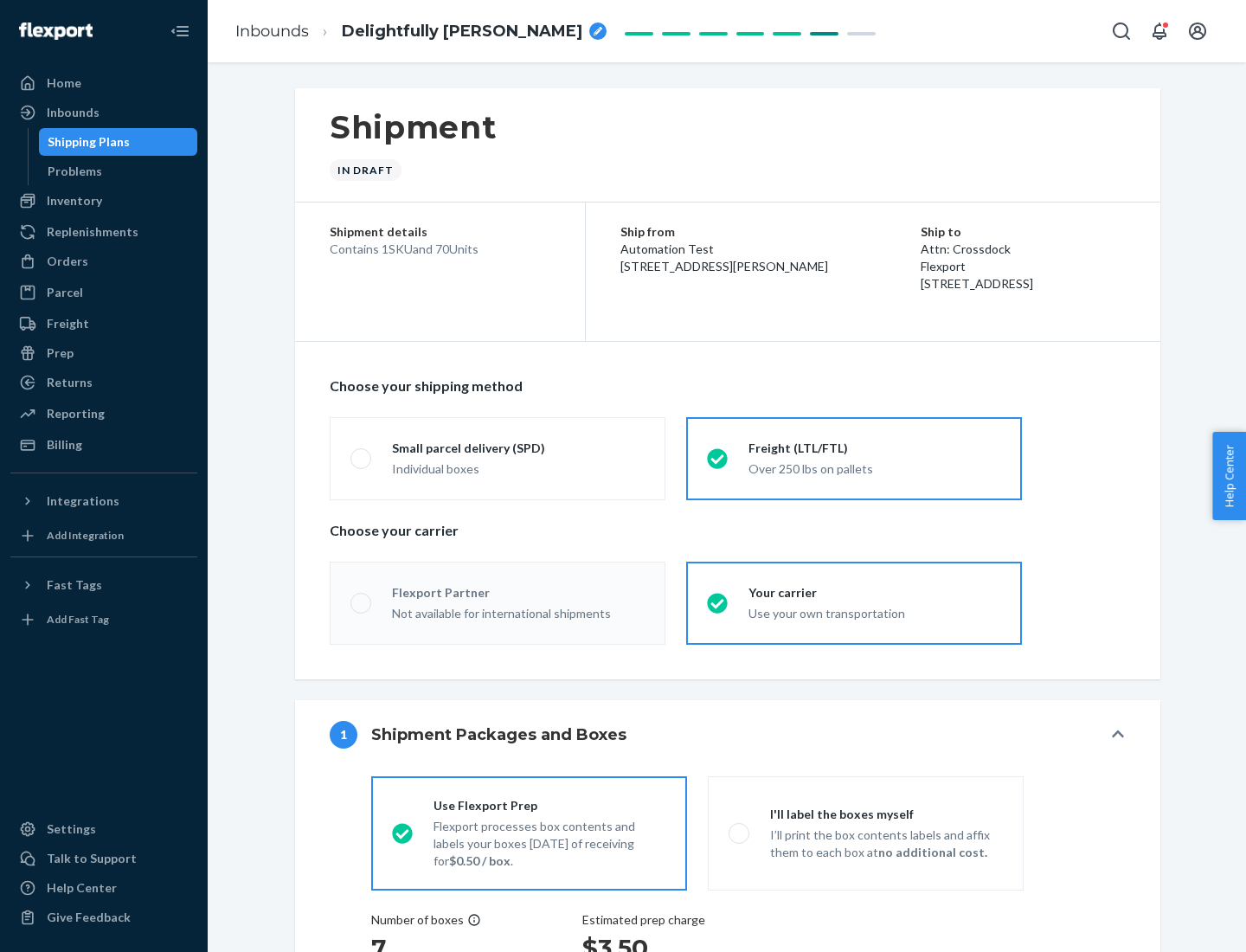
radio input "true"
radio input "false"
radio input "true"
radio input "false"
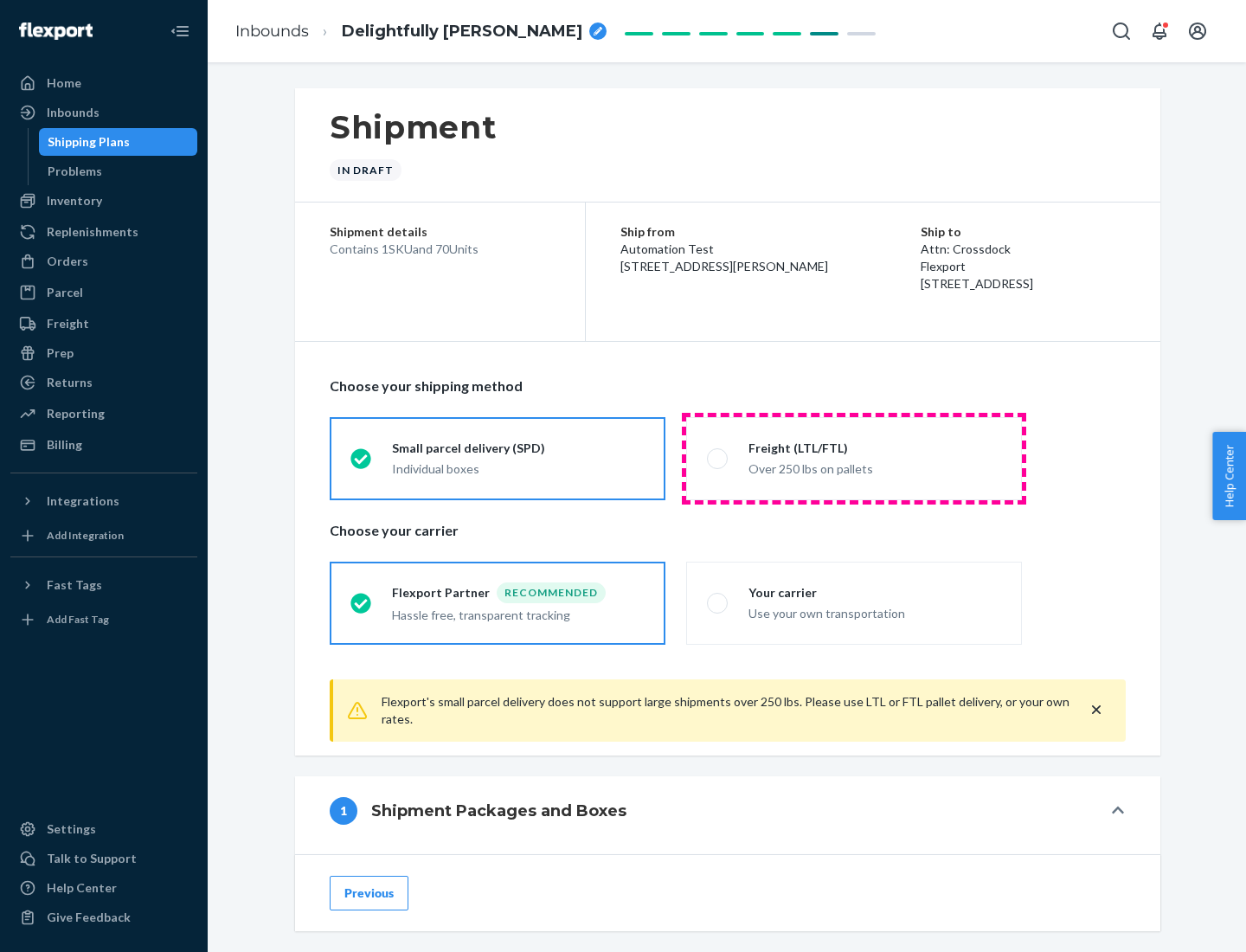
click at [854, 457] on div "Over 250 lbs on pallets" at bounding box center [875, 468] width 253 height 21
click at [718, 457] on input "Freight (LTL/FTL) Over 250 lbs on pallets" at bounding box center [713, 458] width 11 height 11
radio input "true"
radio input "false"
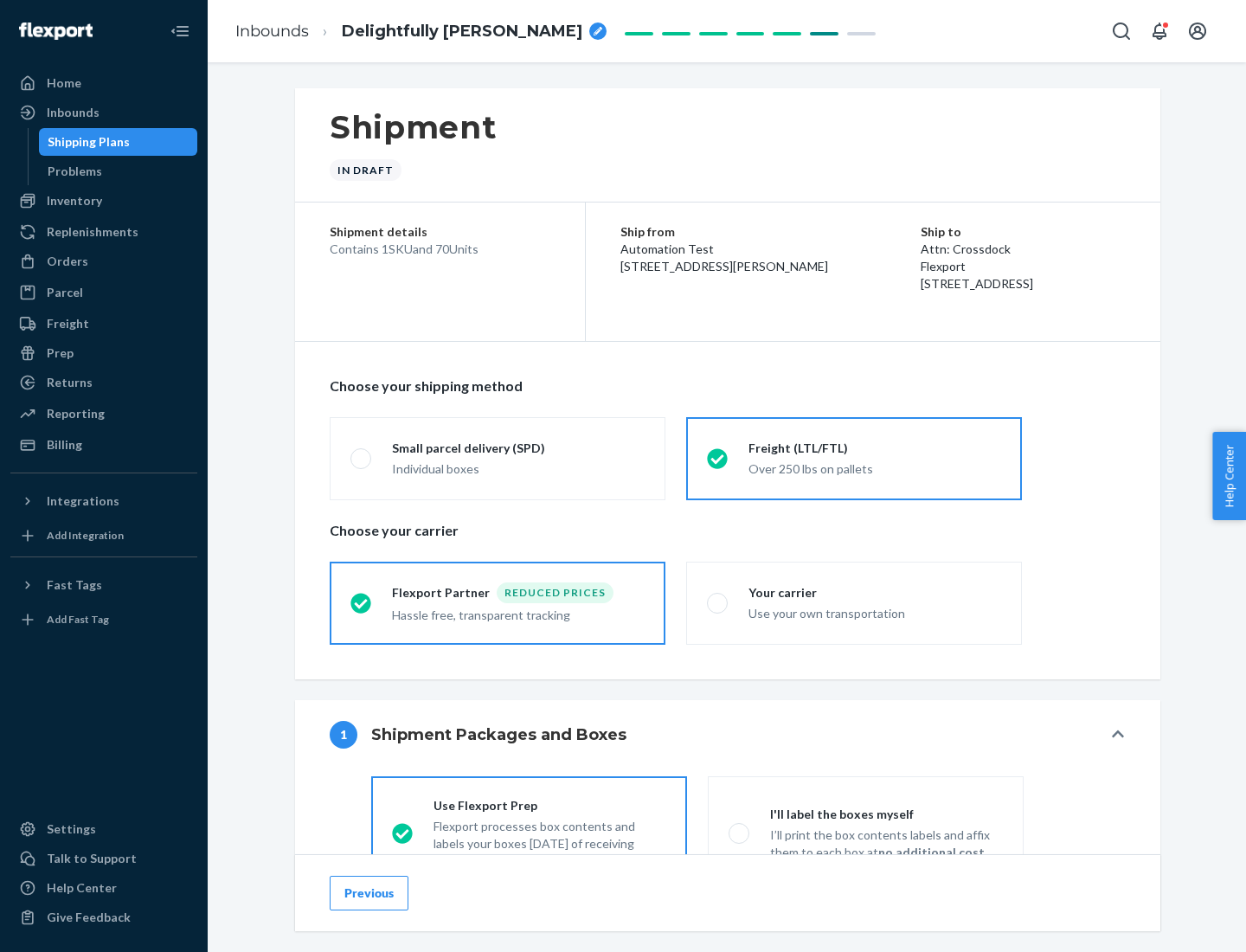
scroll to position [96, 0]
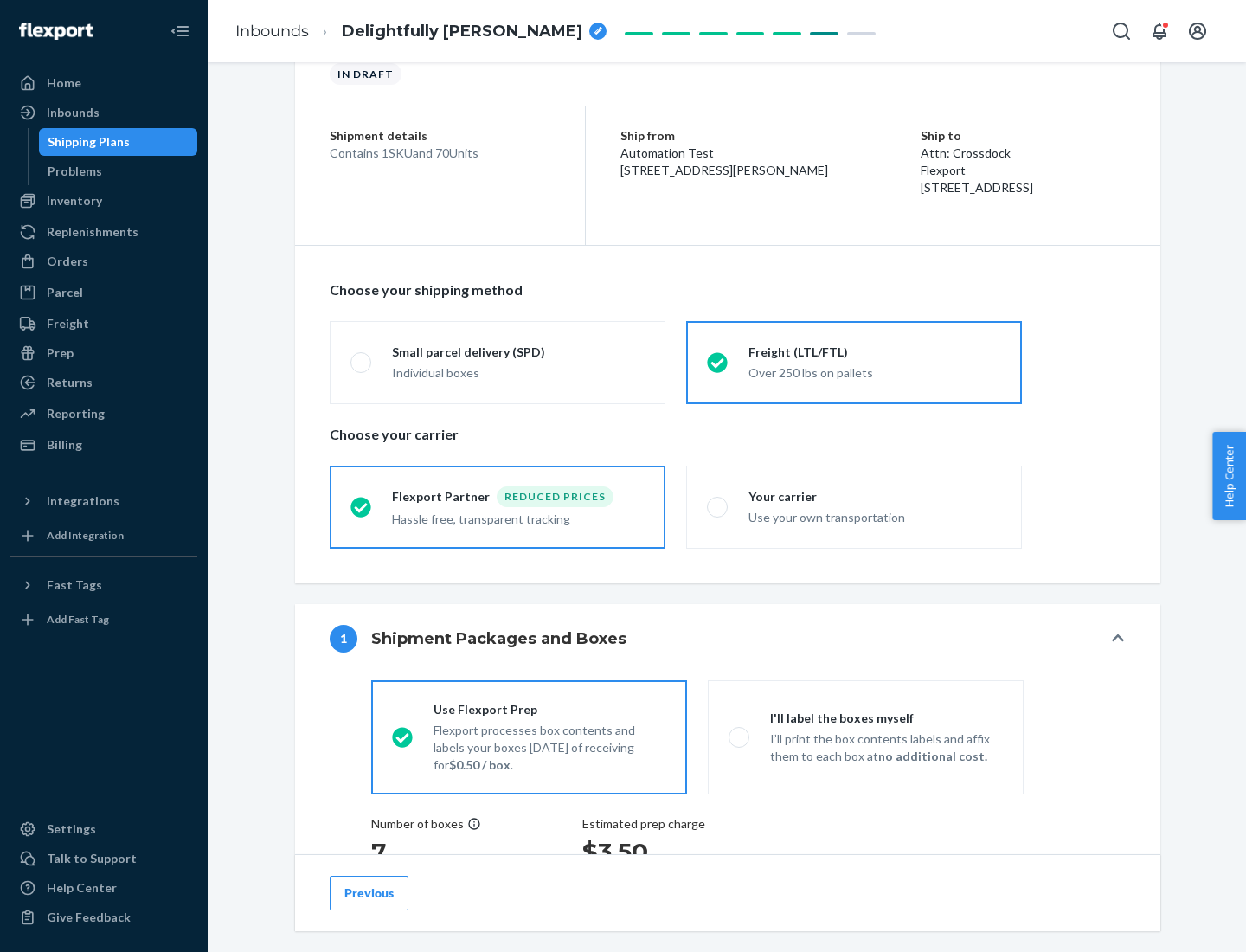
click at [498, 507] on div "Hassle free, transparent tracking" at bounding box center [518, 517] width 253 height 21
click at [362, 506] on input "Flexport Partner Reduced prices Hassle free, transparent tracking" at bounding box center [356, 506] width 11 height 11
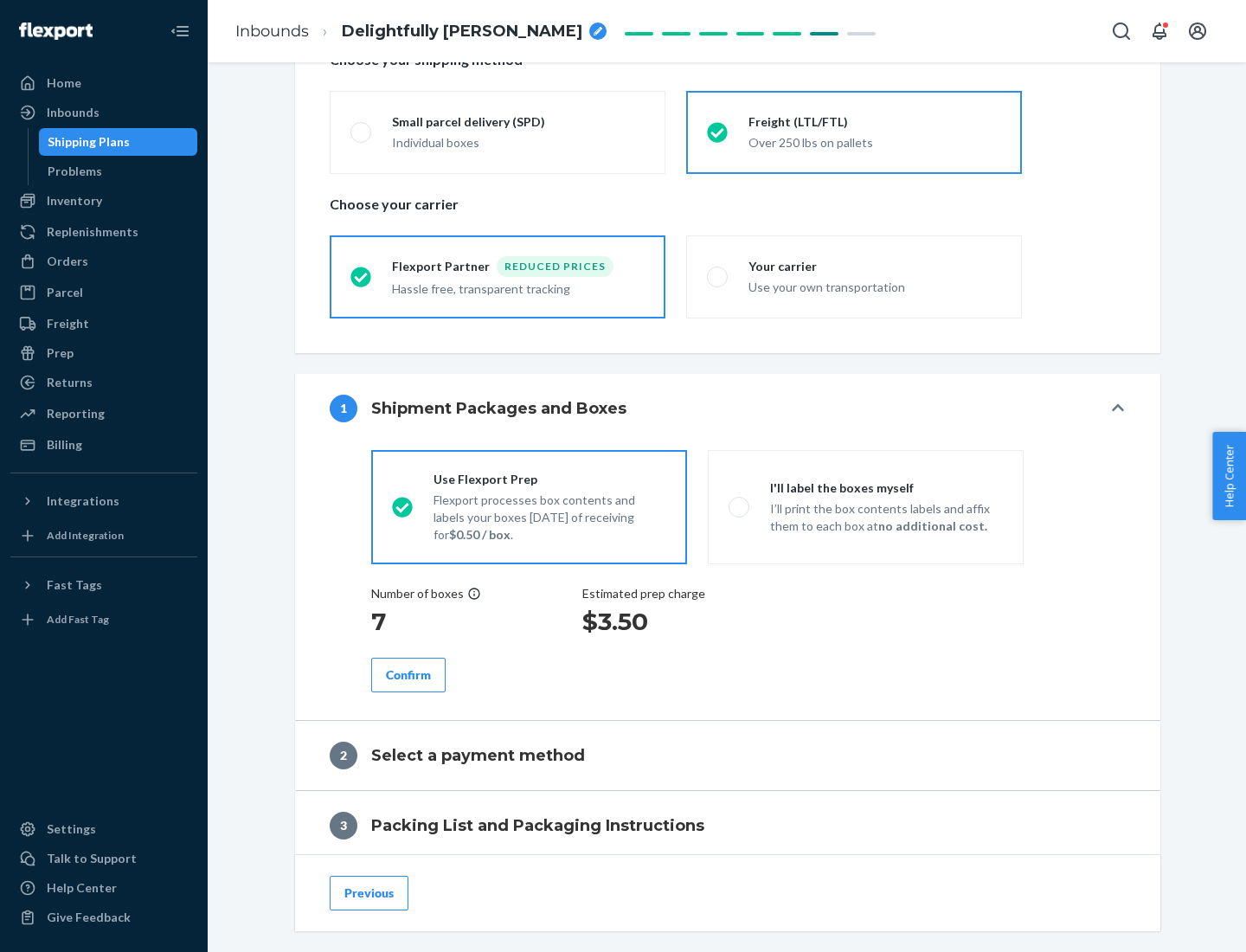
click at [865, 506] on p "I’ll print the box contents labels and affix them to each box at no additional …" at bounding box center [886, 517] width 233 height 35
click at [740, 506] on input "I'll label the boxes myself I’ll print the box contents labels and affix them t…" at bounding box center [734, 506] width 11 height 11
radio input "true"
radio input "false"
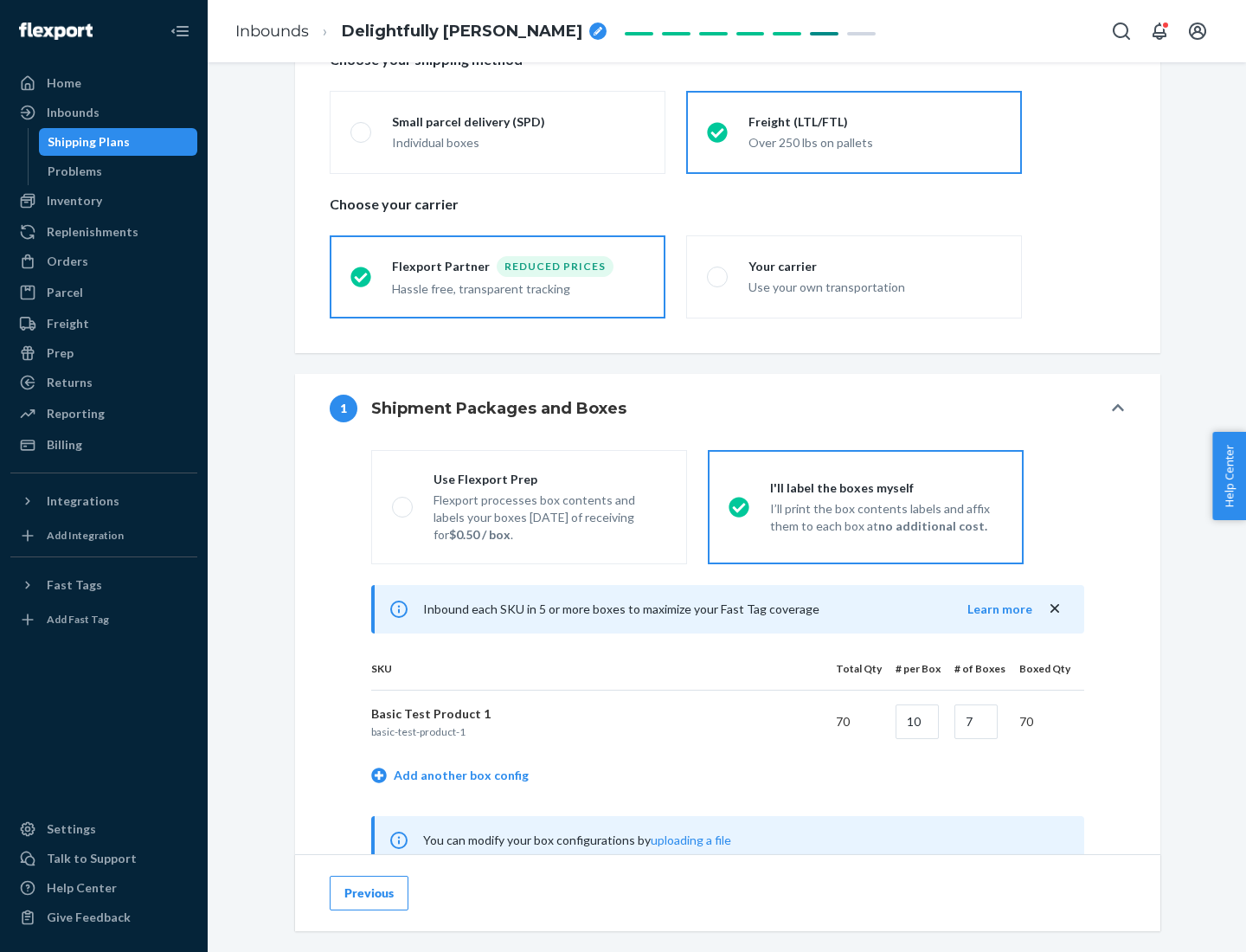
scroll to position [541, 0]
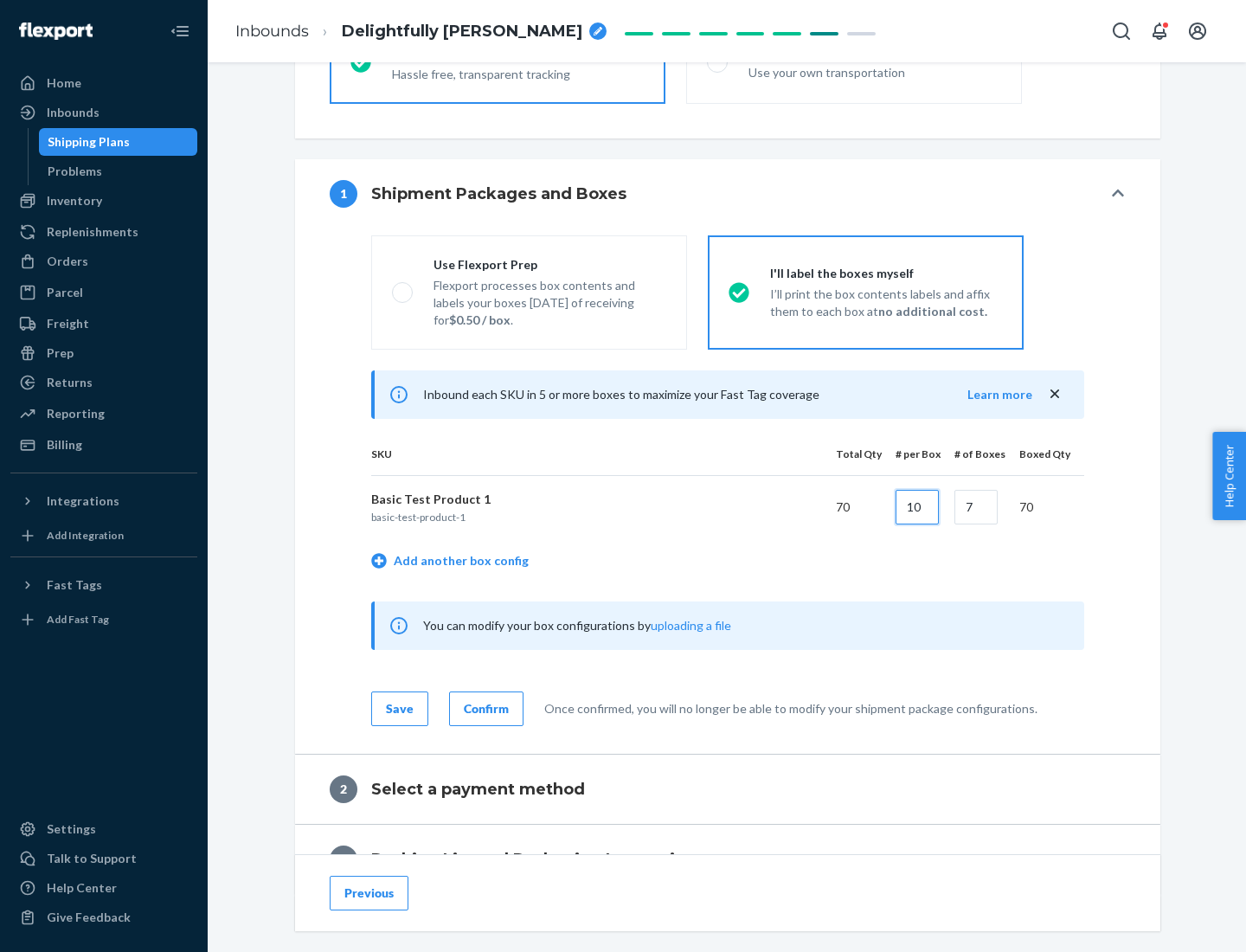
type input "10"
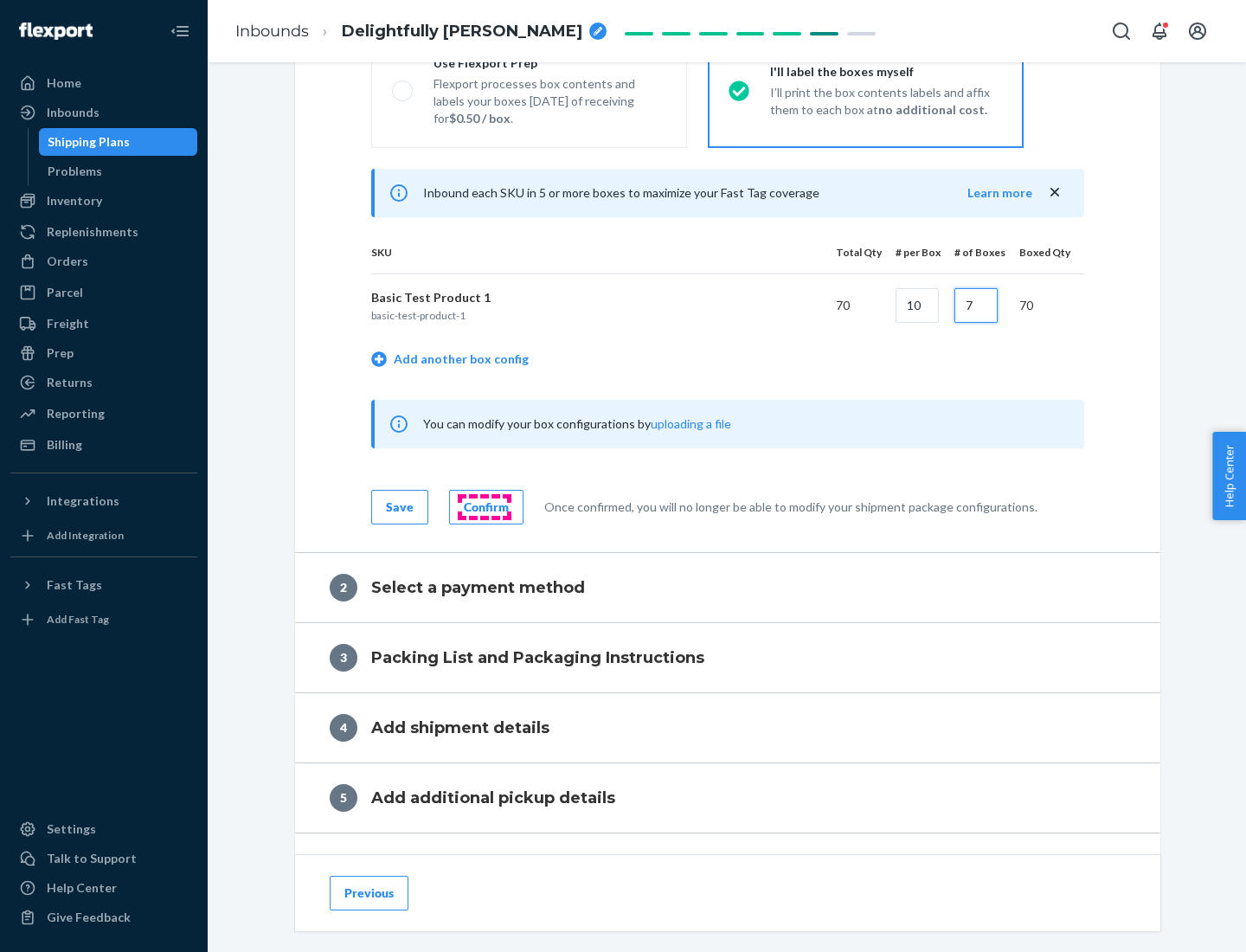
type input "7"
click at [484, 506] on div "Confirm" at bounding box center [486, 507] width 45 height 17
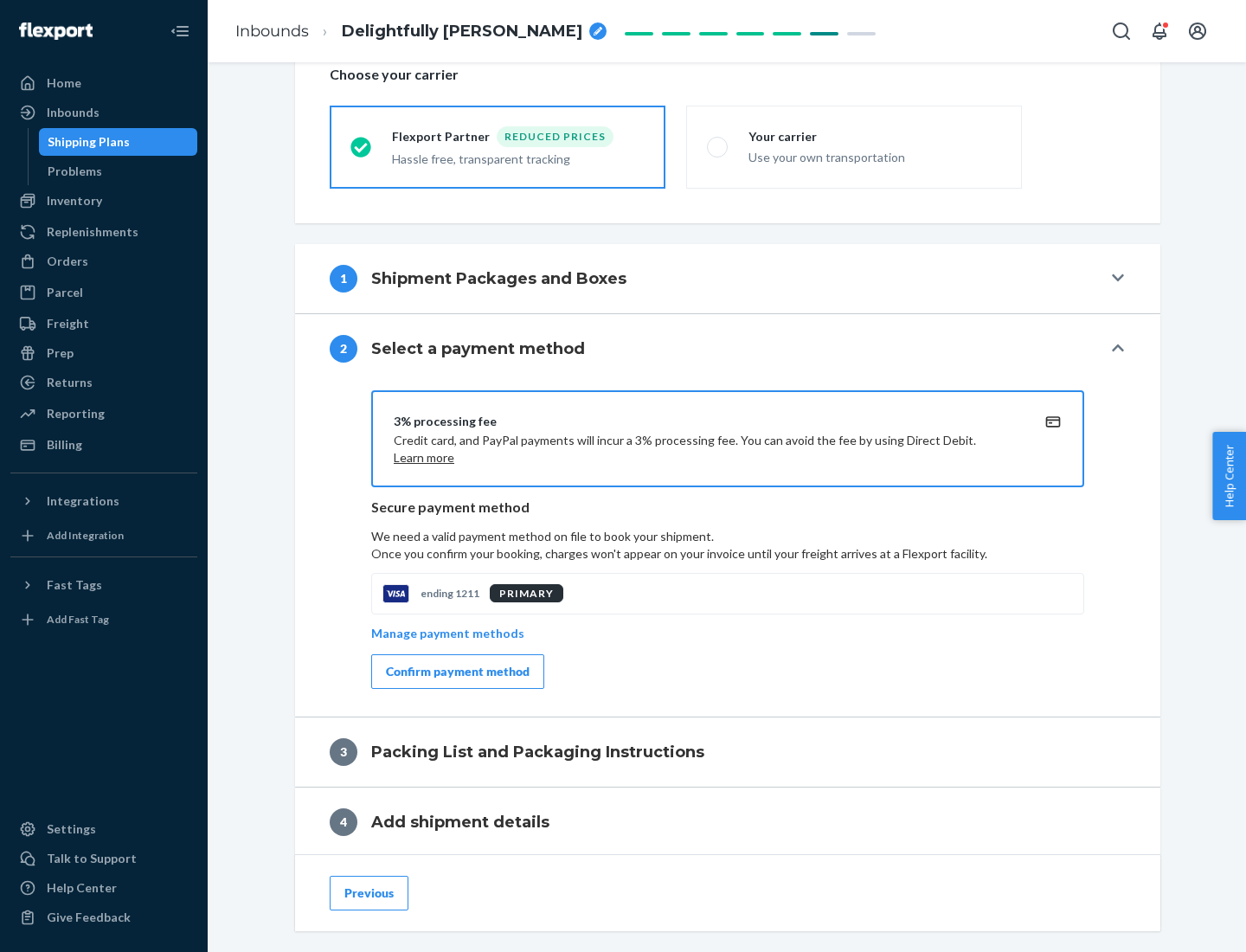
scroll to position [620, 0]
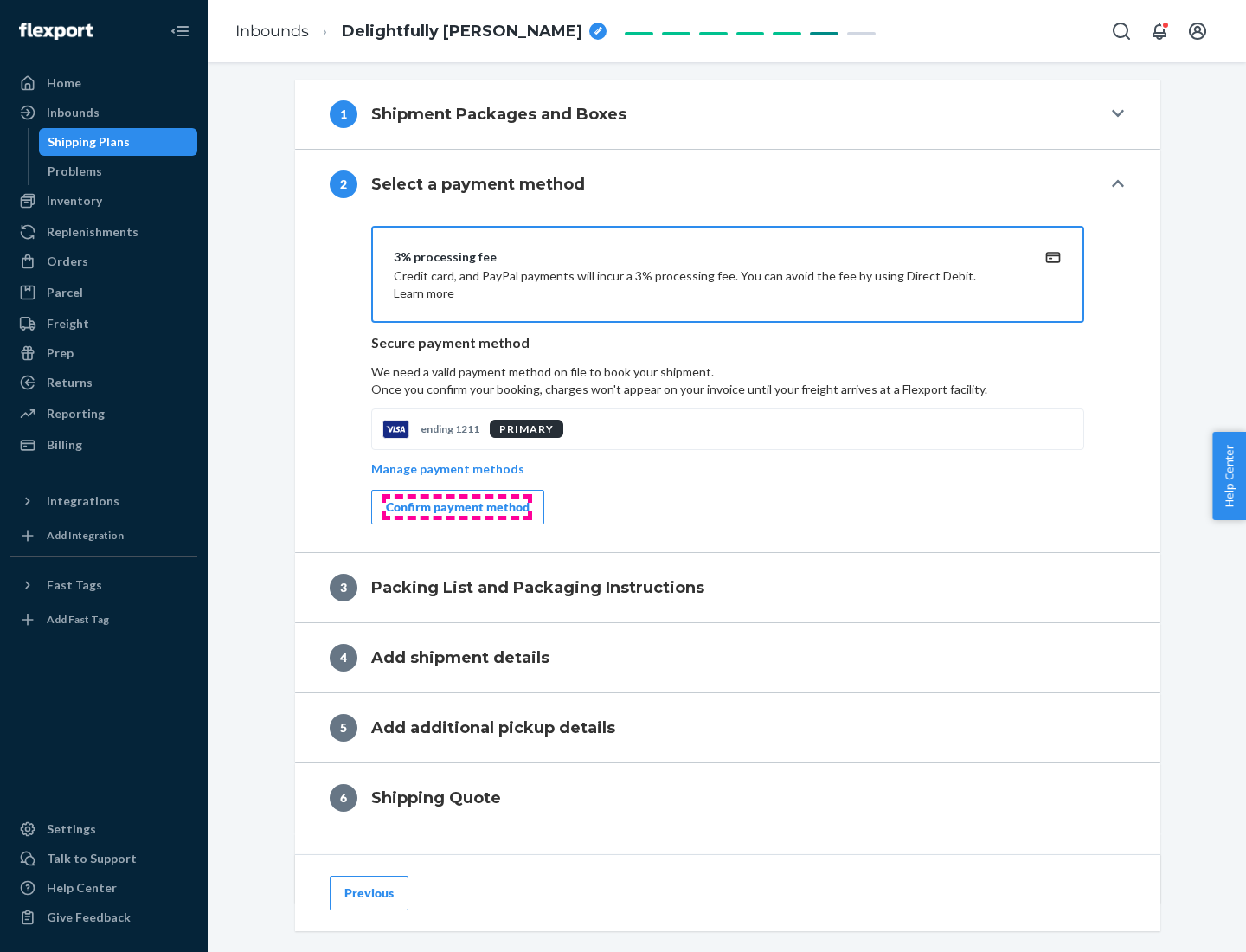
click at [456, 507] on div "Confirm payment method" at bounding box center [457, 507] width 143 height 17
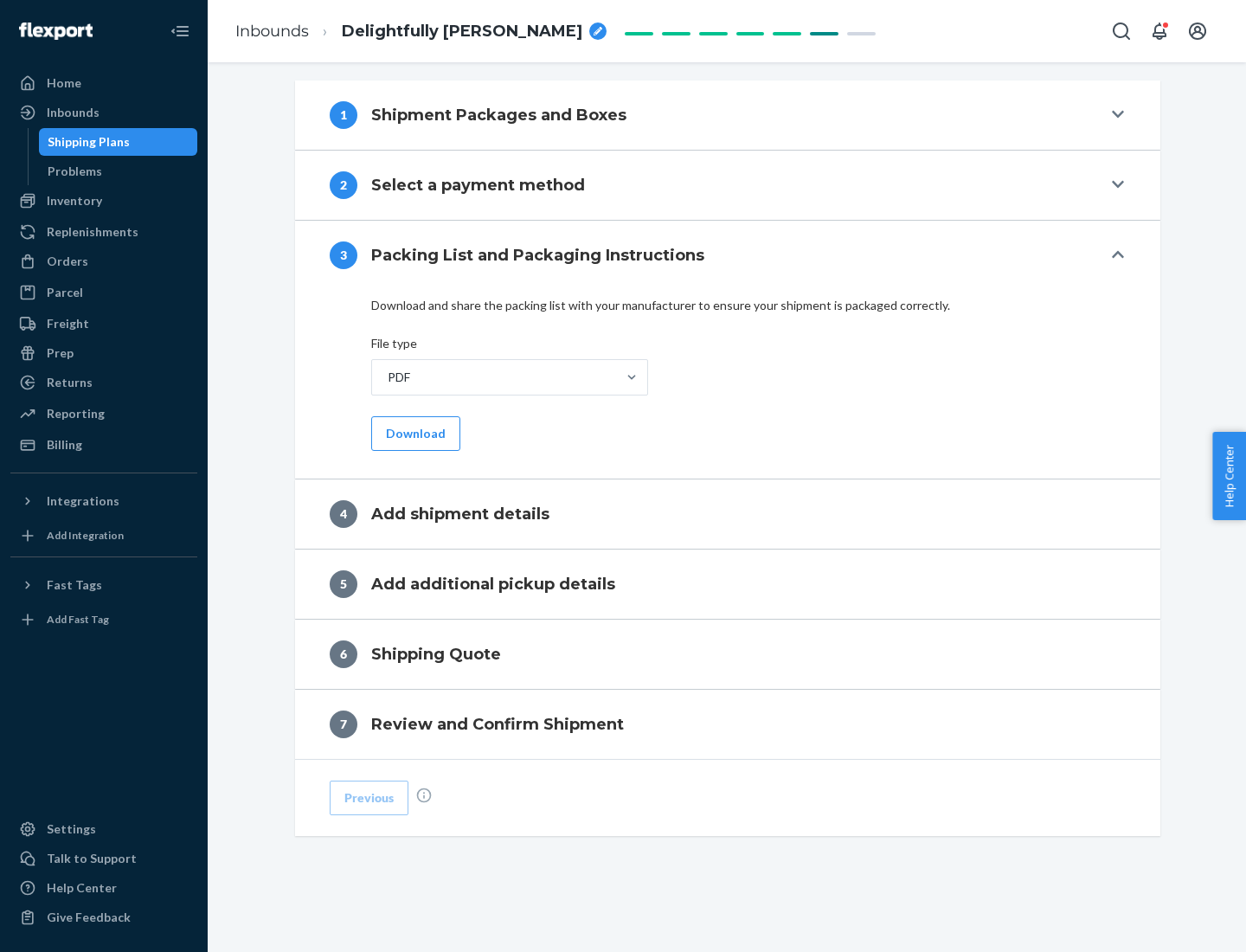
scroll to position [546, 0]
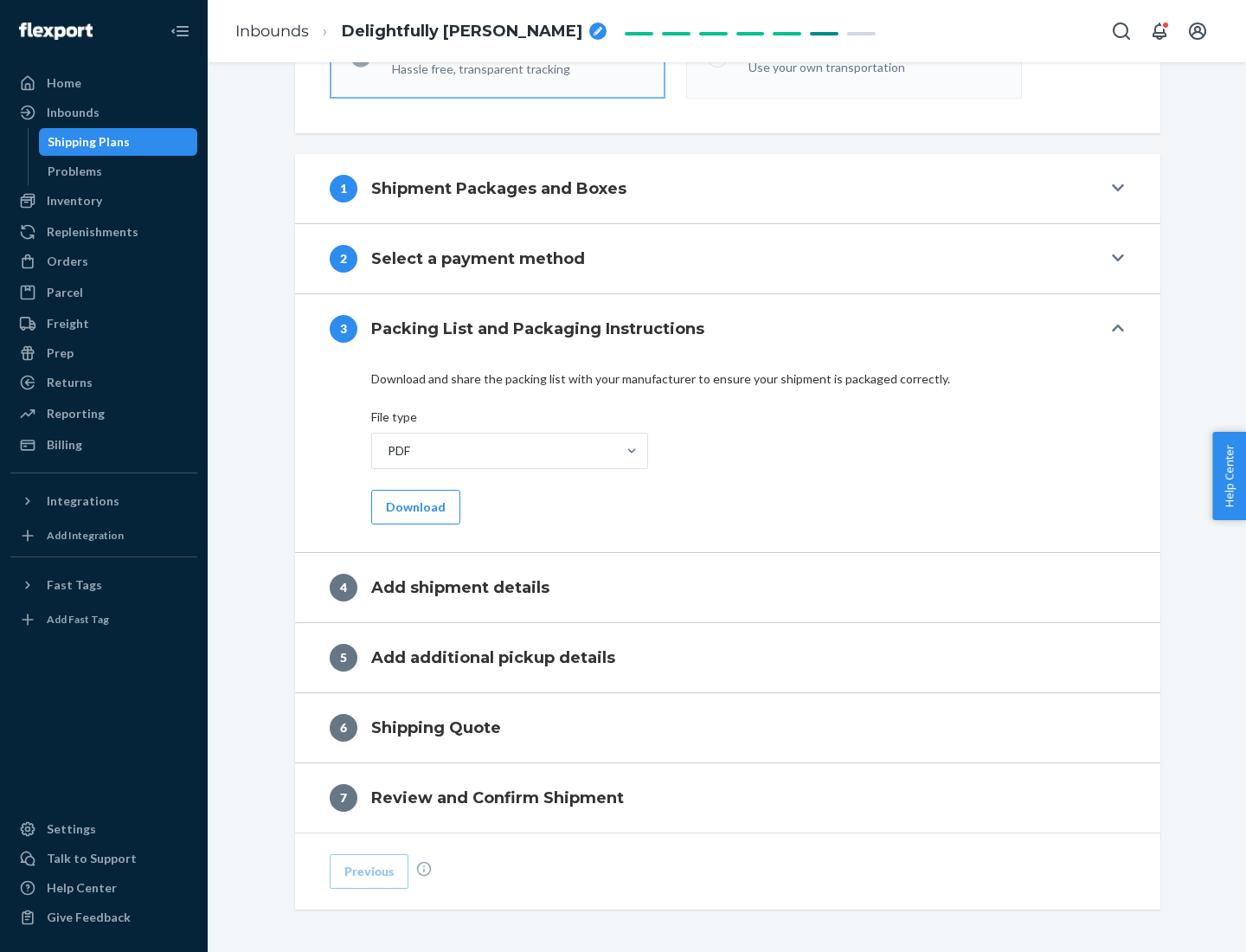
click at [414, 506] on button "Download" at bounding box center [416, 506] width 90 height 35
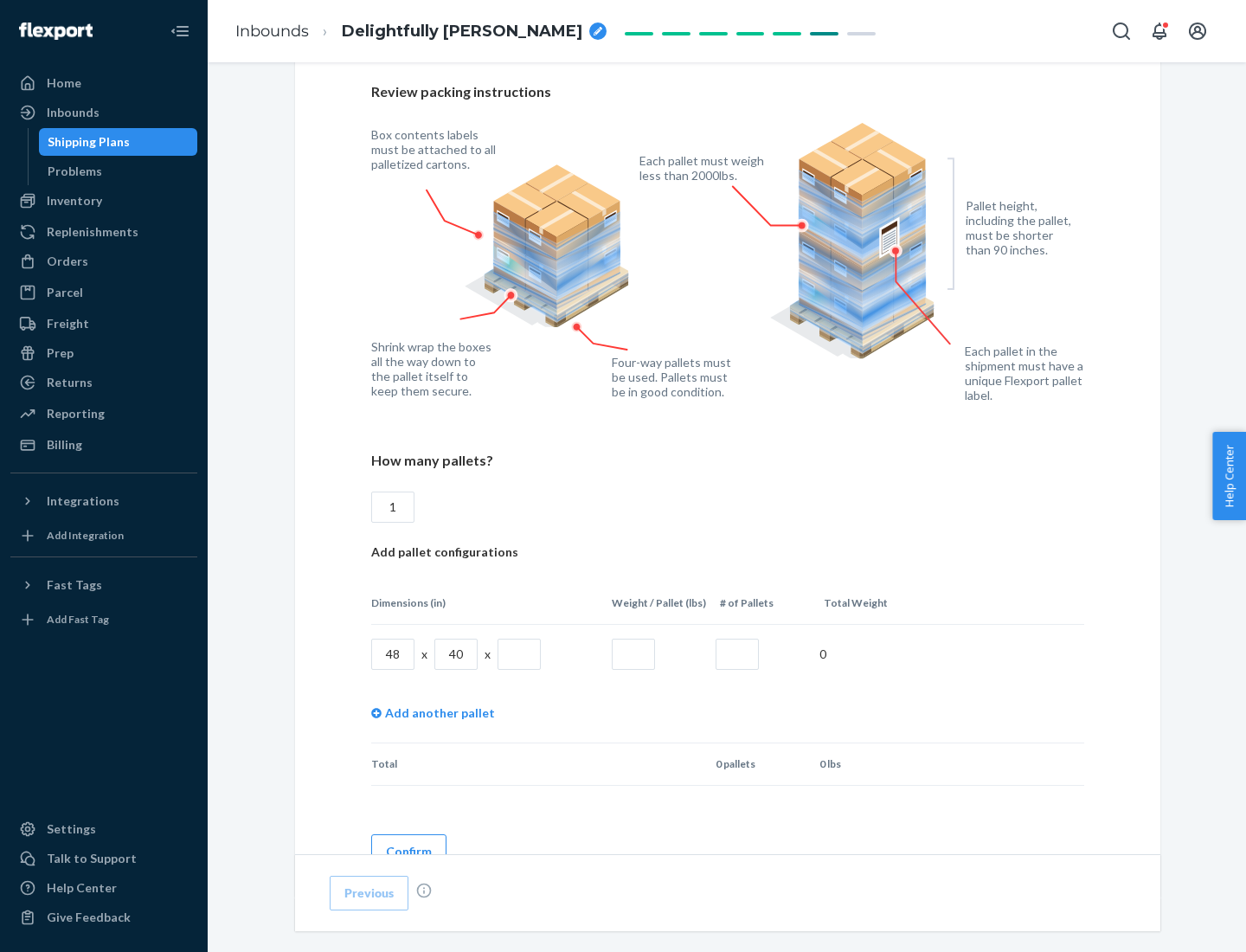
scroll to position [1187, 0]
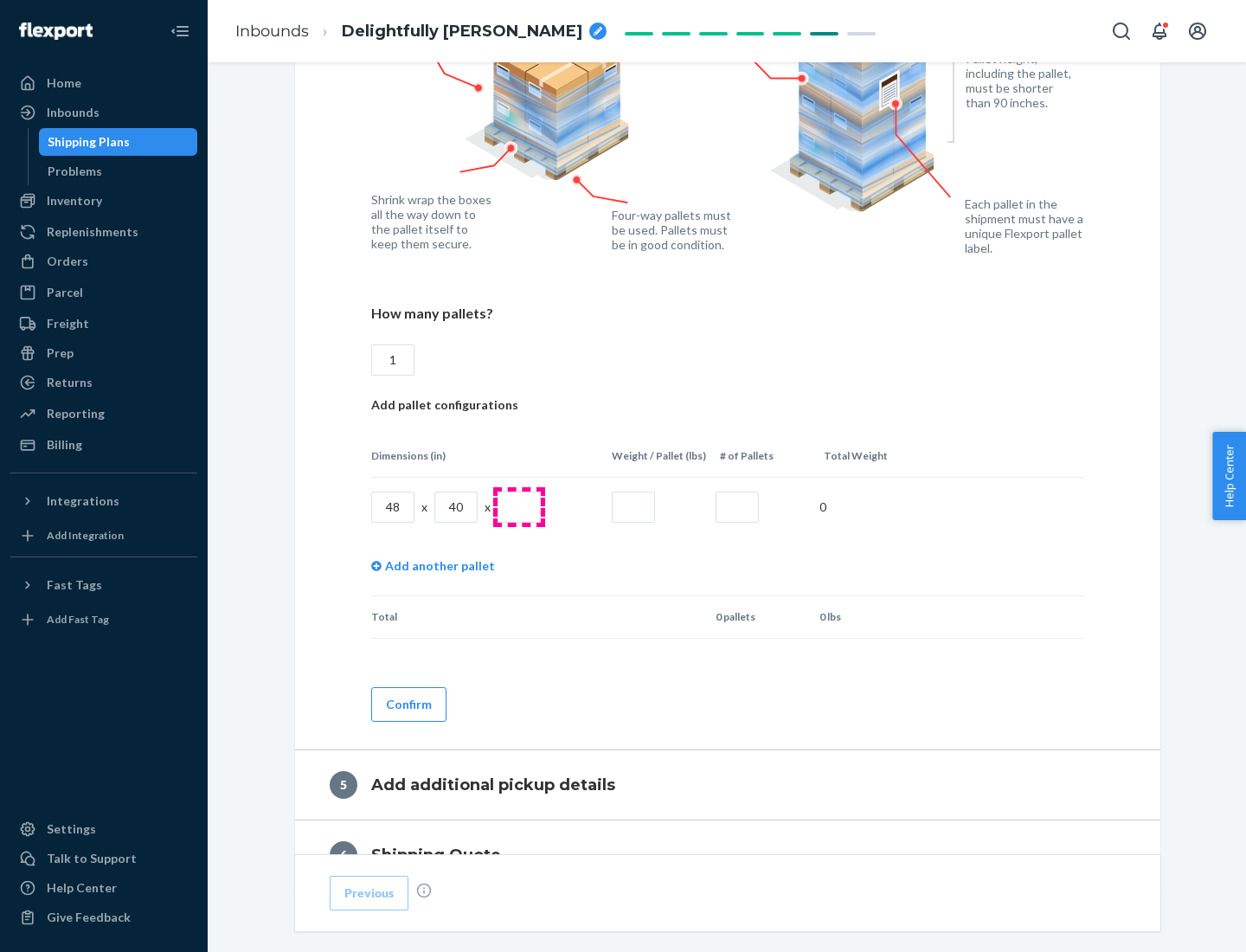
type input "1"
type input "40"
type input "200"
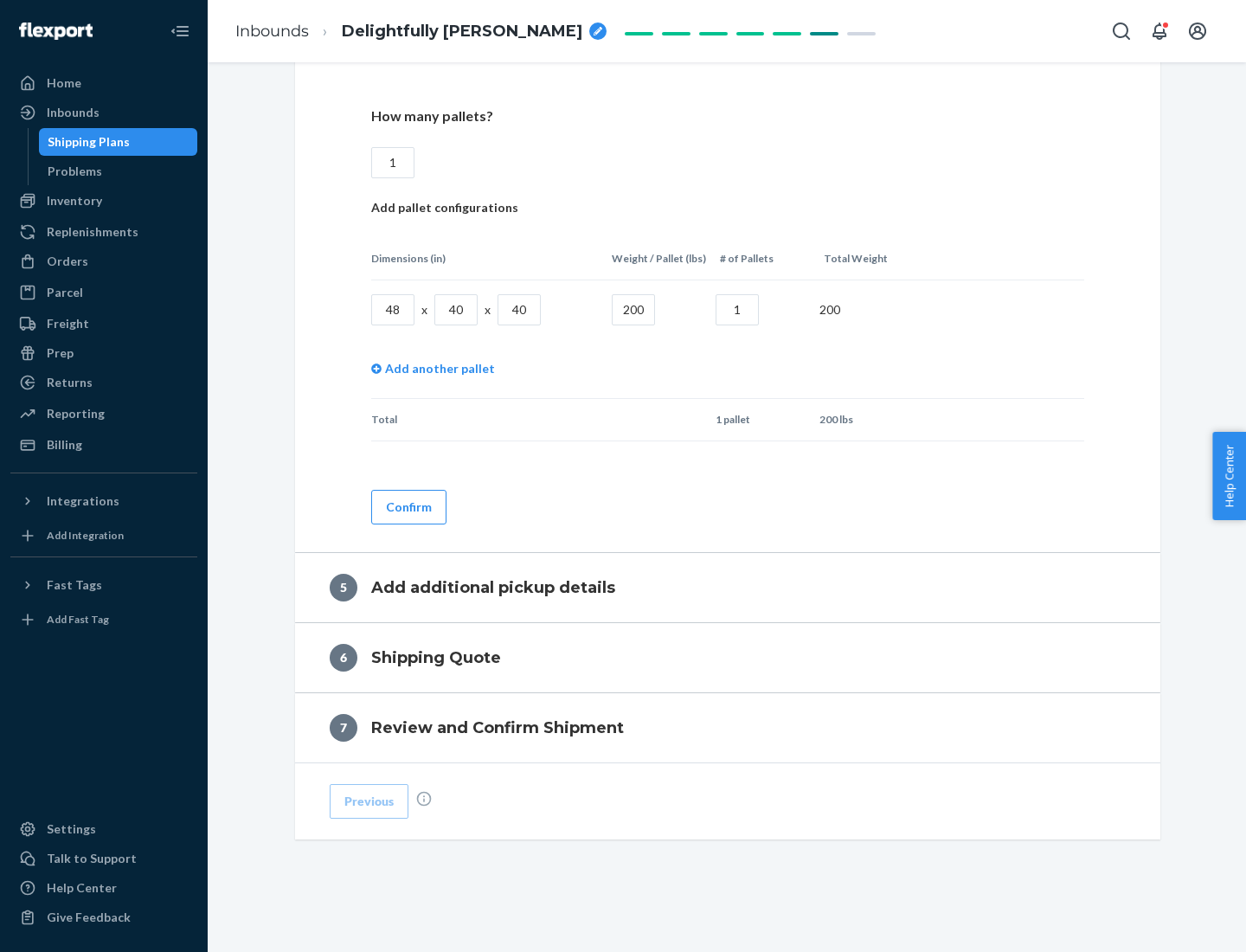
type input "1"
click at [407, 506] on button "Confirm" at bounding box center [409, 506] width 75 height 35
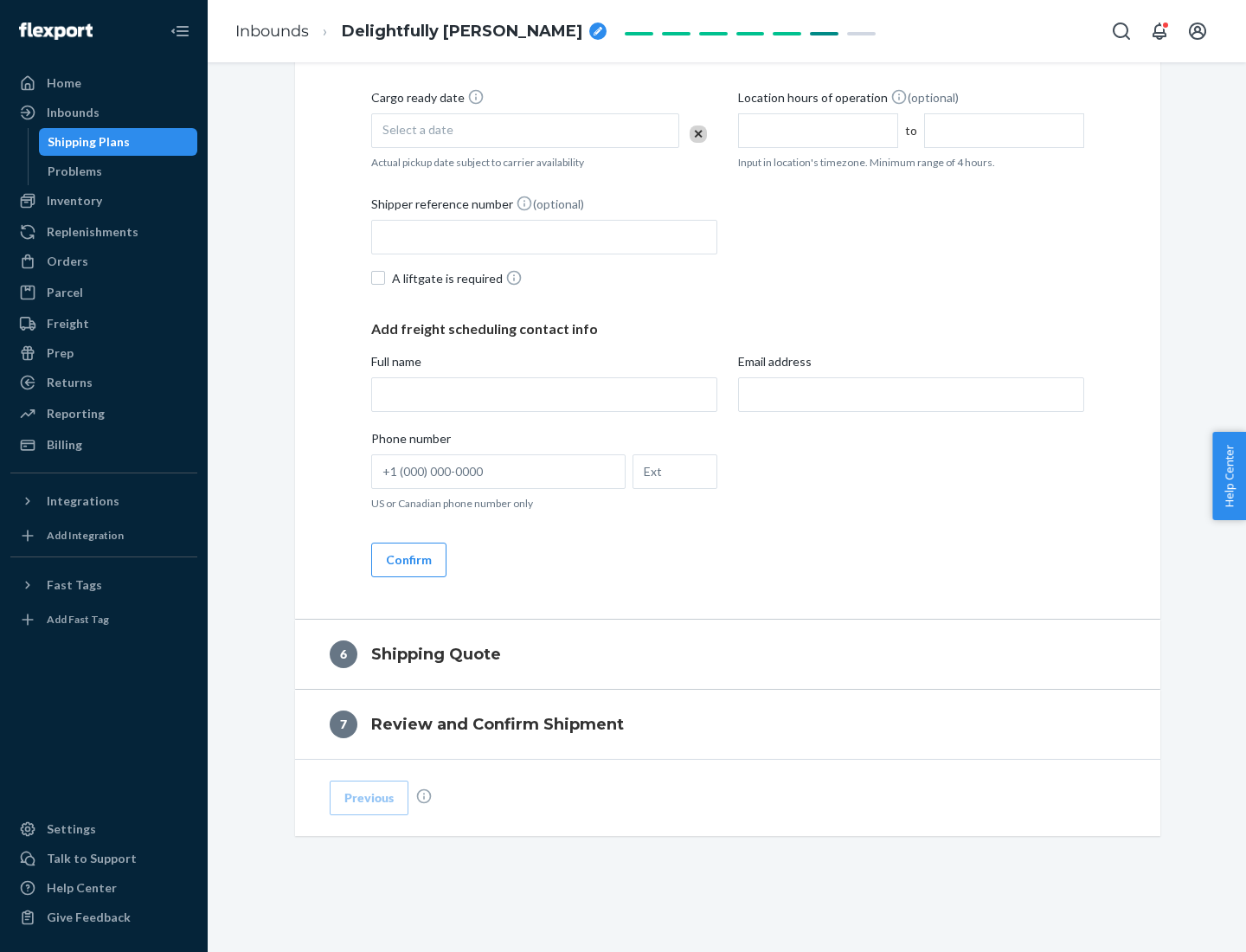
scroll to position [592, 0]
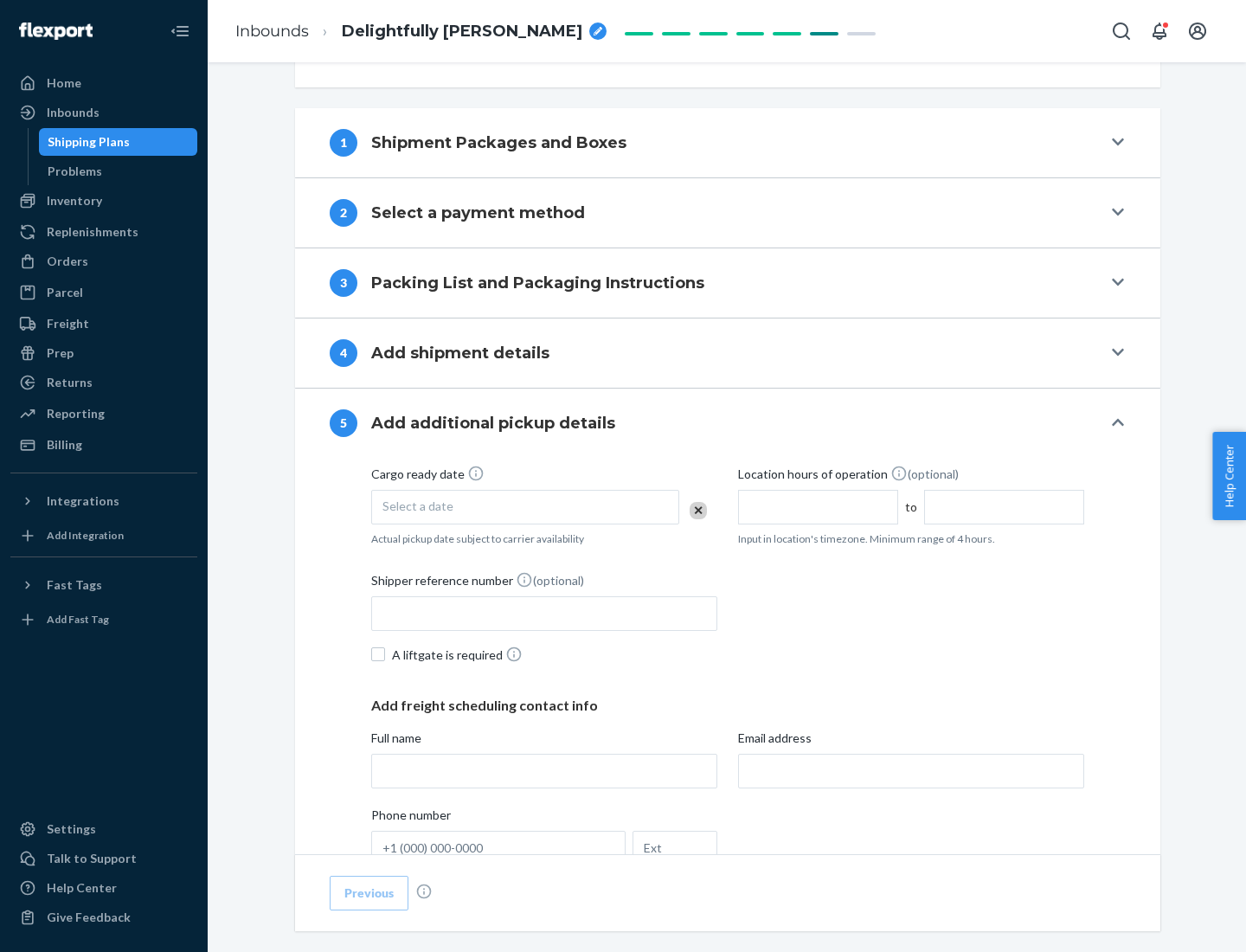
click at [525, 506] on div "Select a date" at bounding box center [525, 506] width 308 height 35
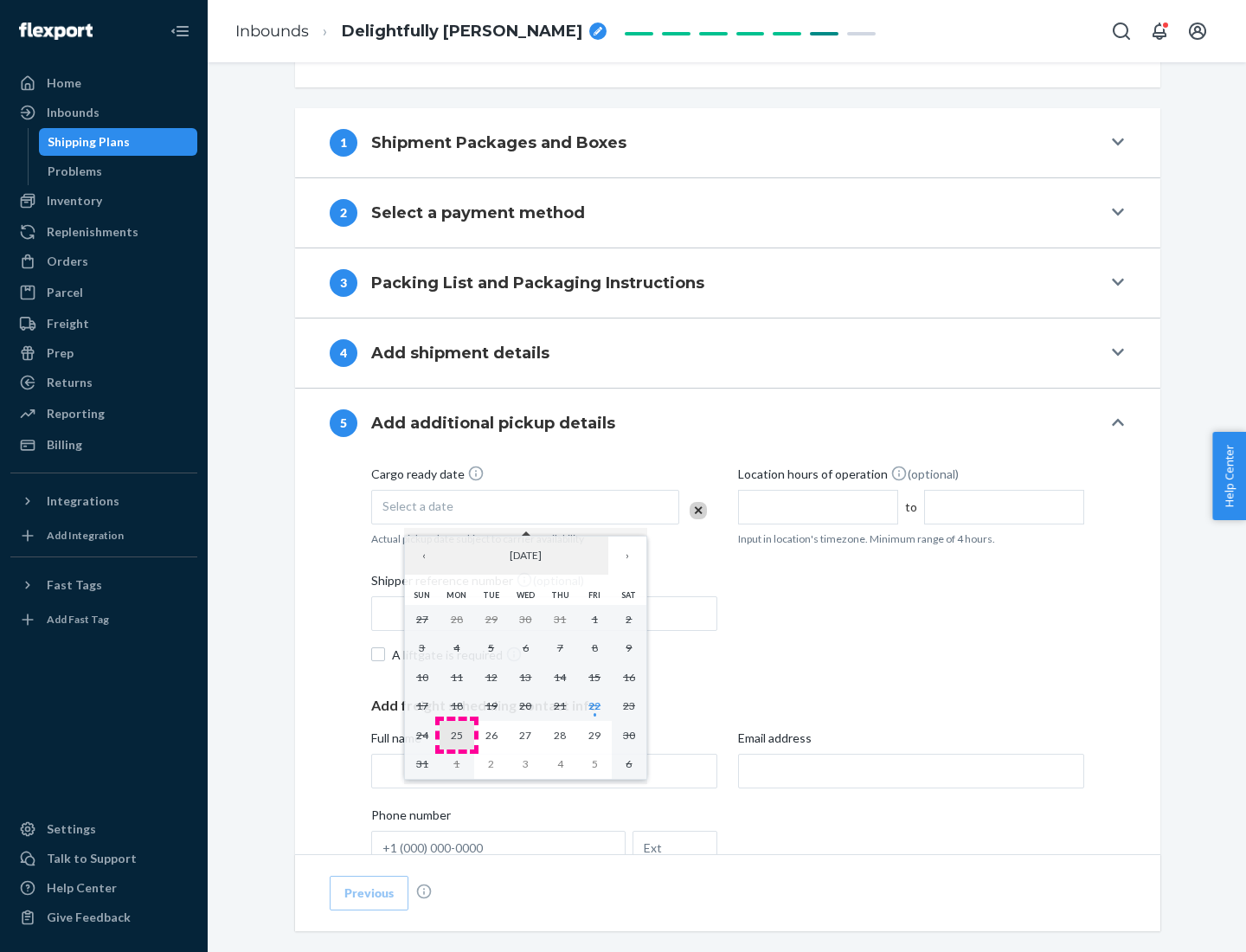
click at [456, 734] on abbr "25" at bounding box center [456, 735] width 12 height 13
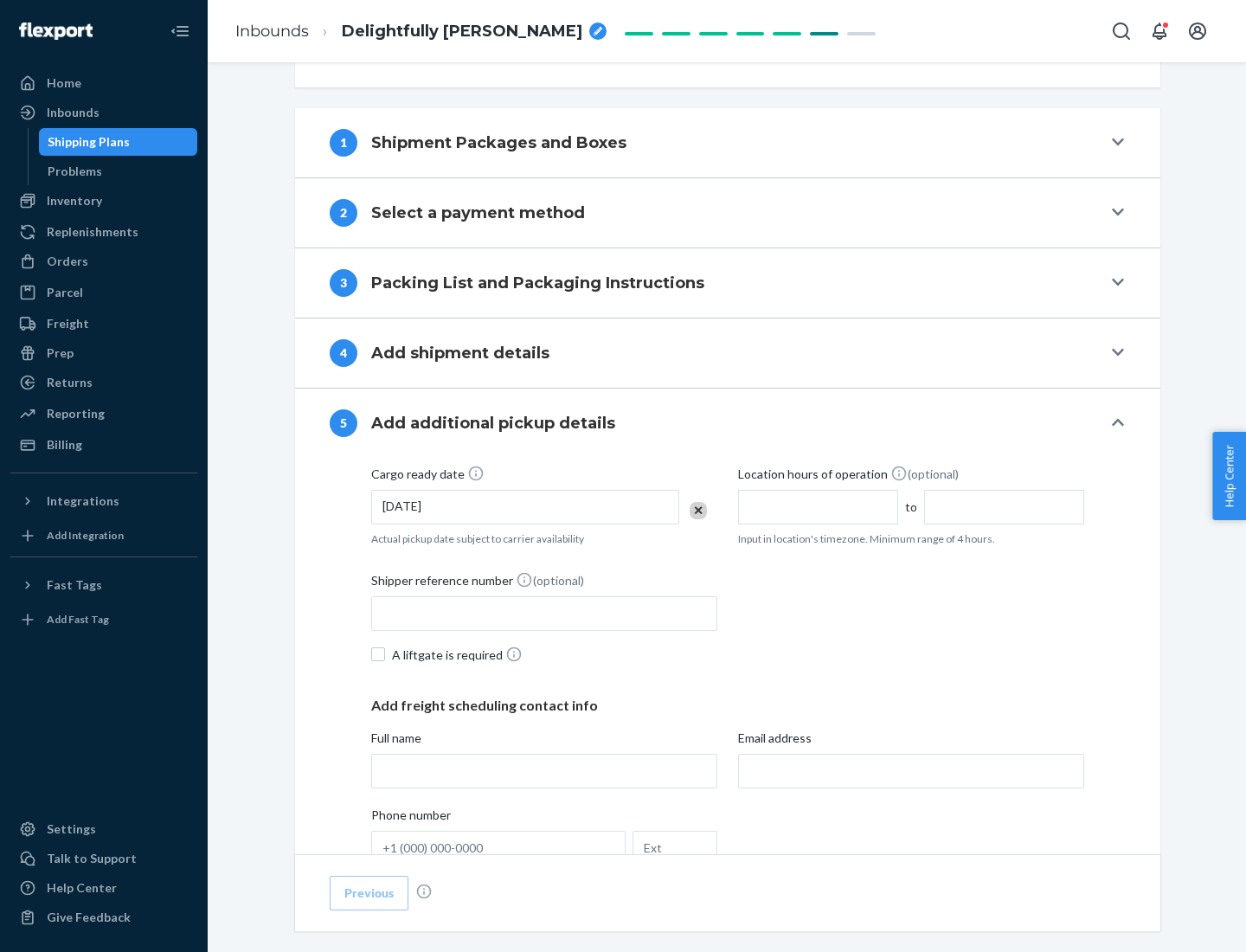
scroll to position [856, 0]
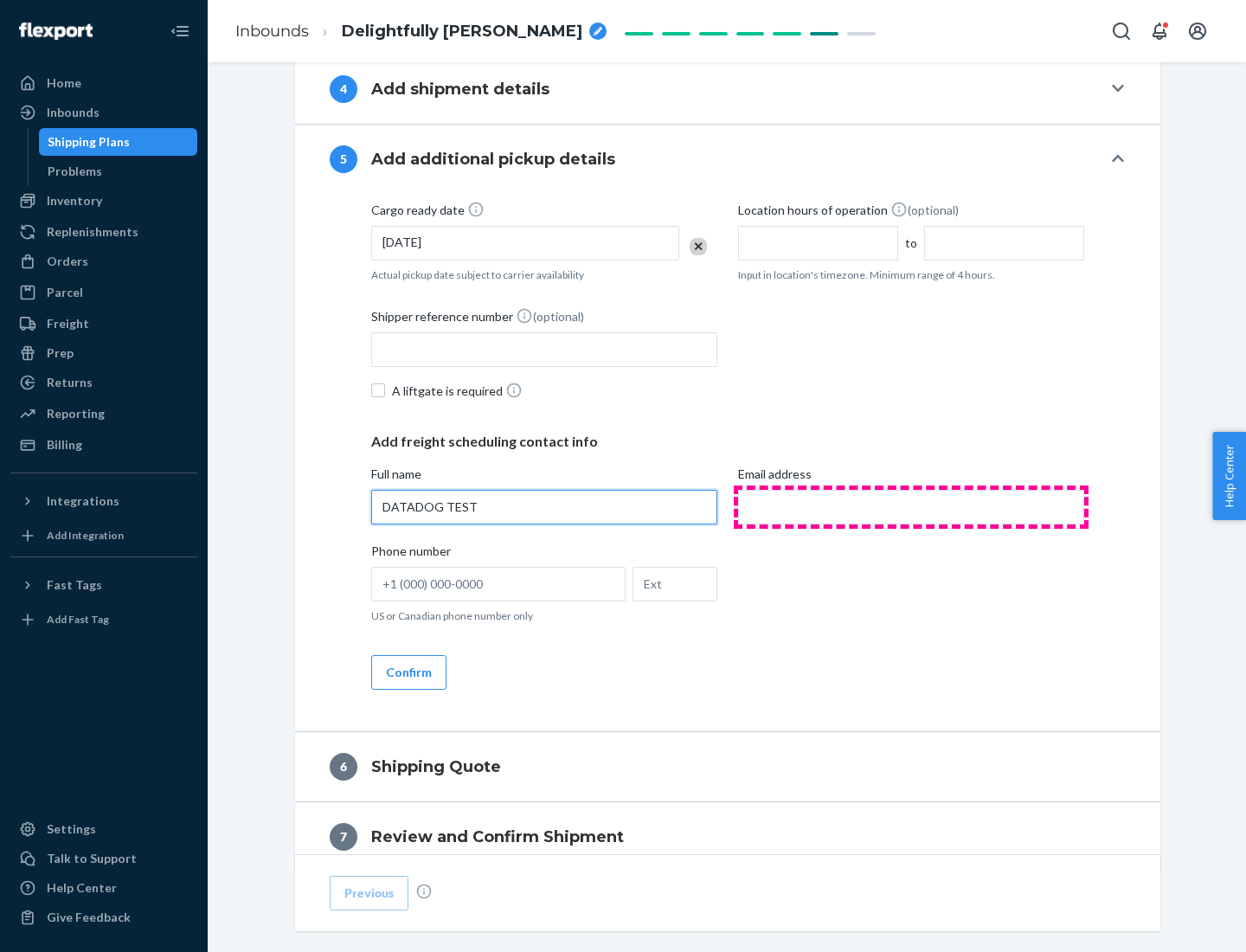
type input "DATADOG TEST"
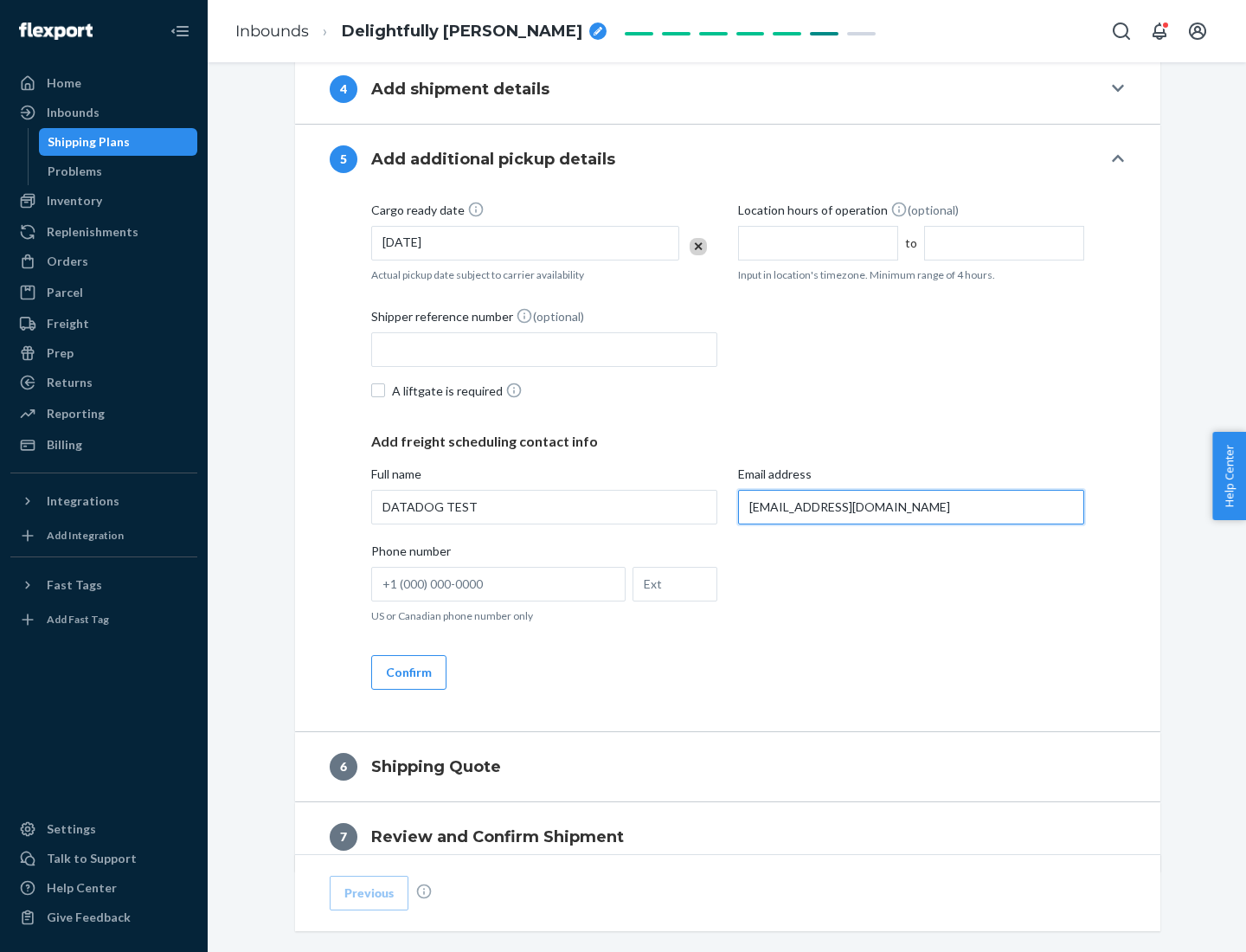
scroll to position [932, 0]
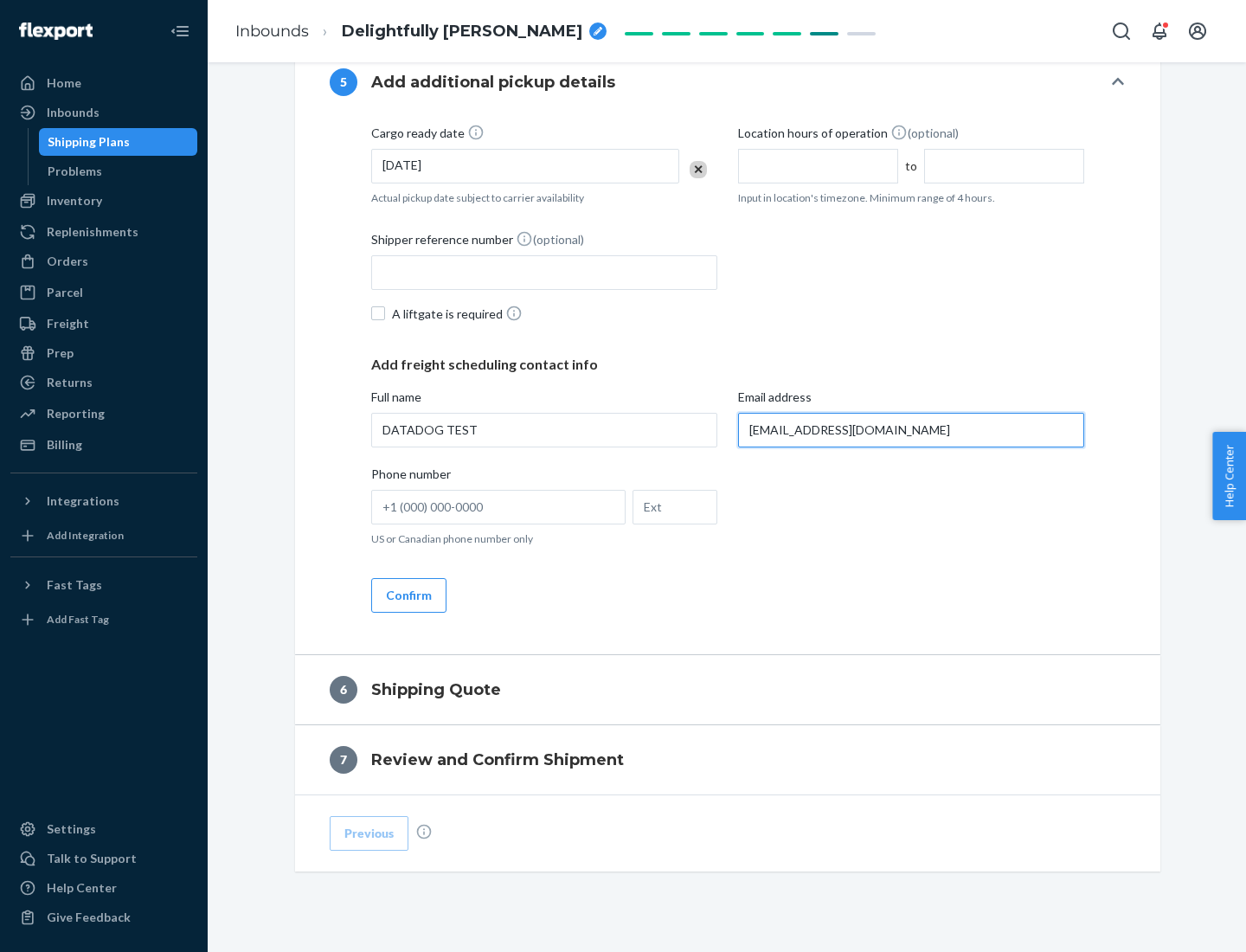
type input "[EMAIL_ADDRESS][DOMAIN_NAME]"
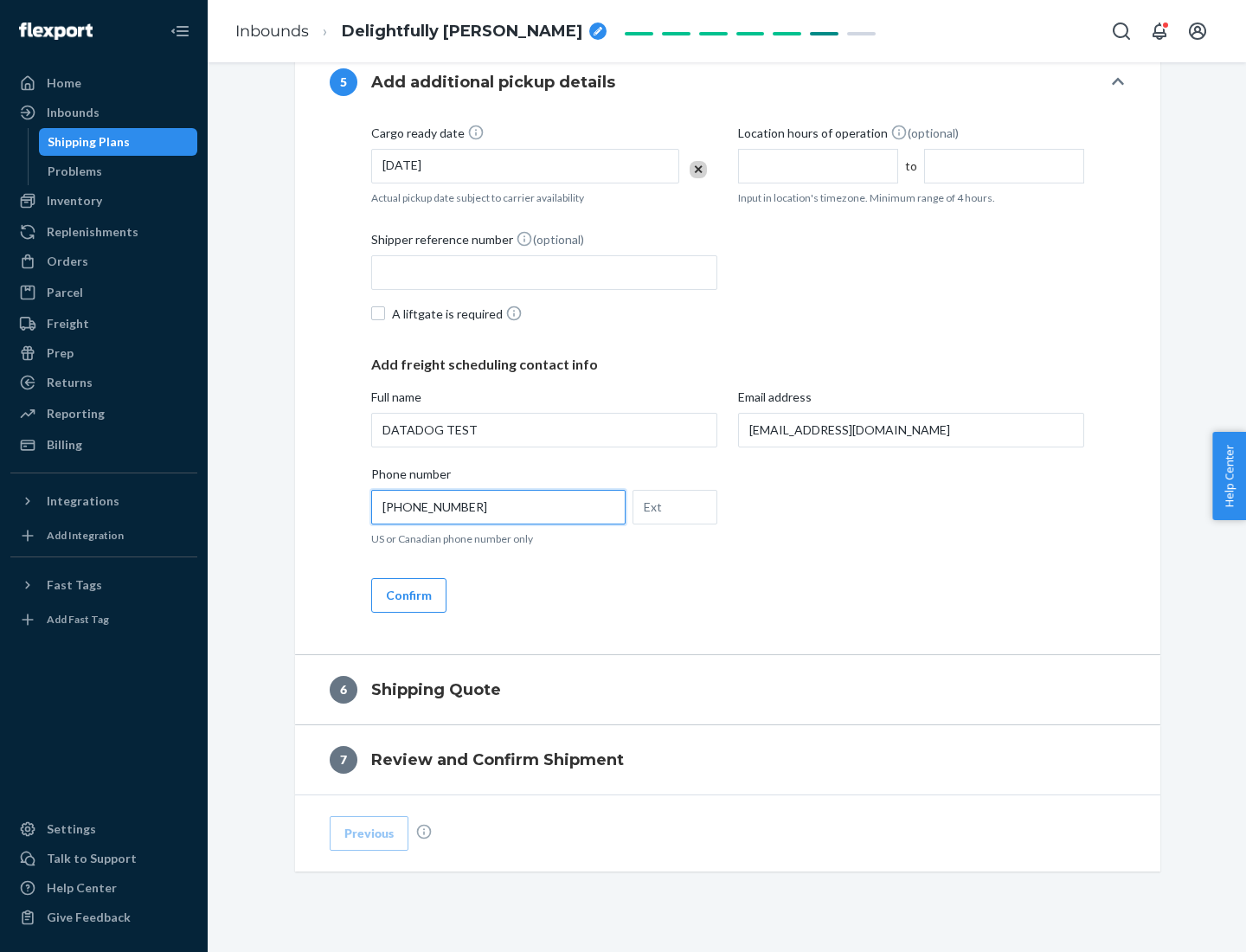
scroll to position [968, 0]
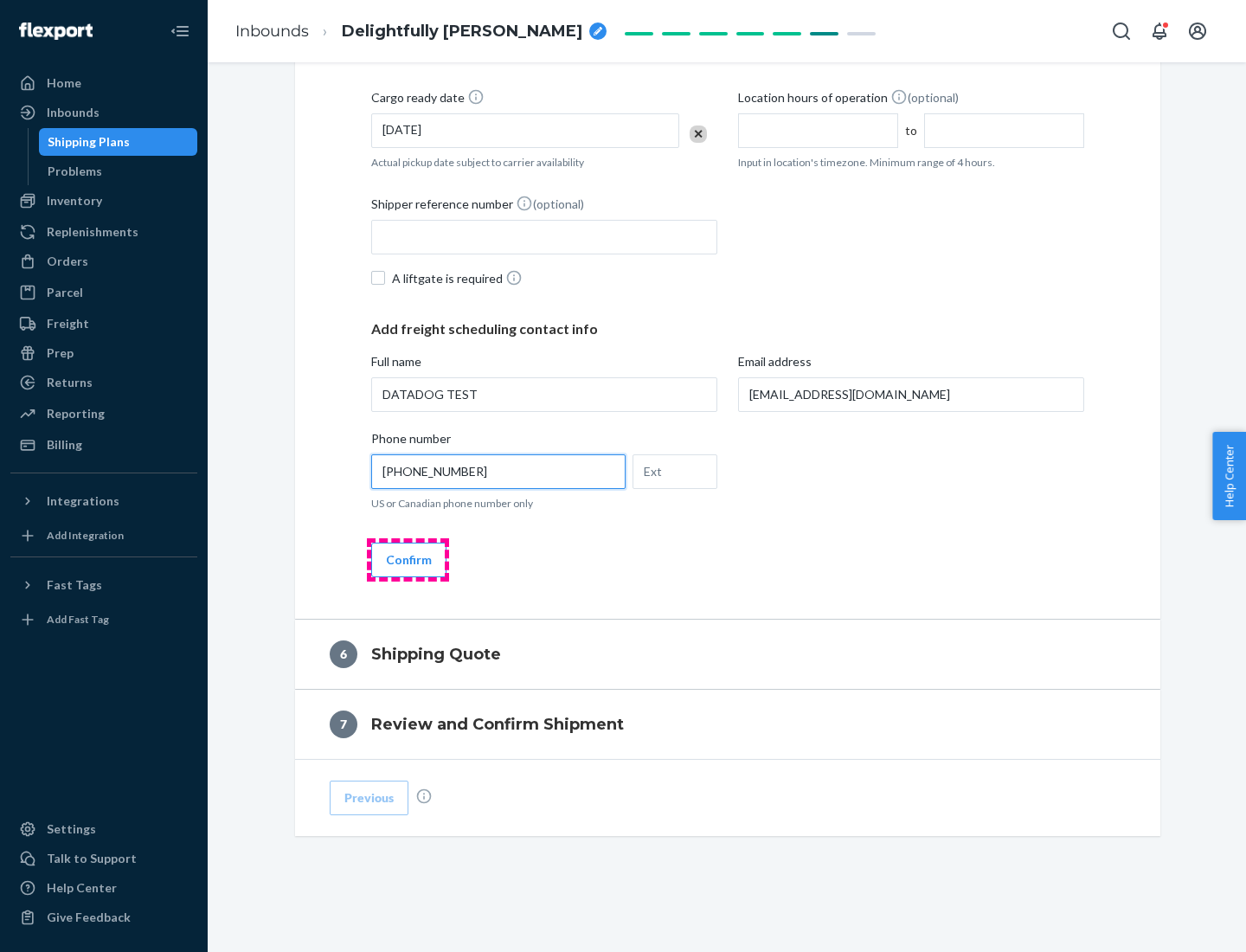
type input "[PHONE_NUMBER]"
click at [407, 559] on button "Confirm" at bounding box center [409, 559] width 75 height 35
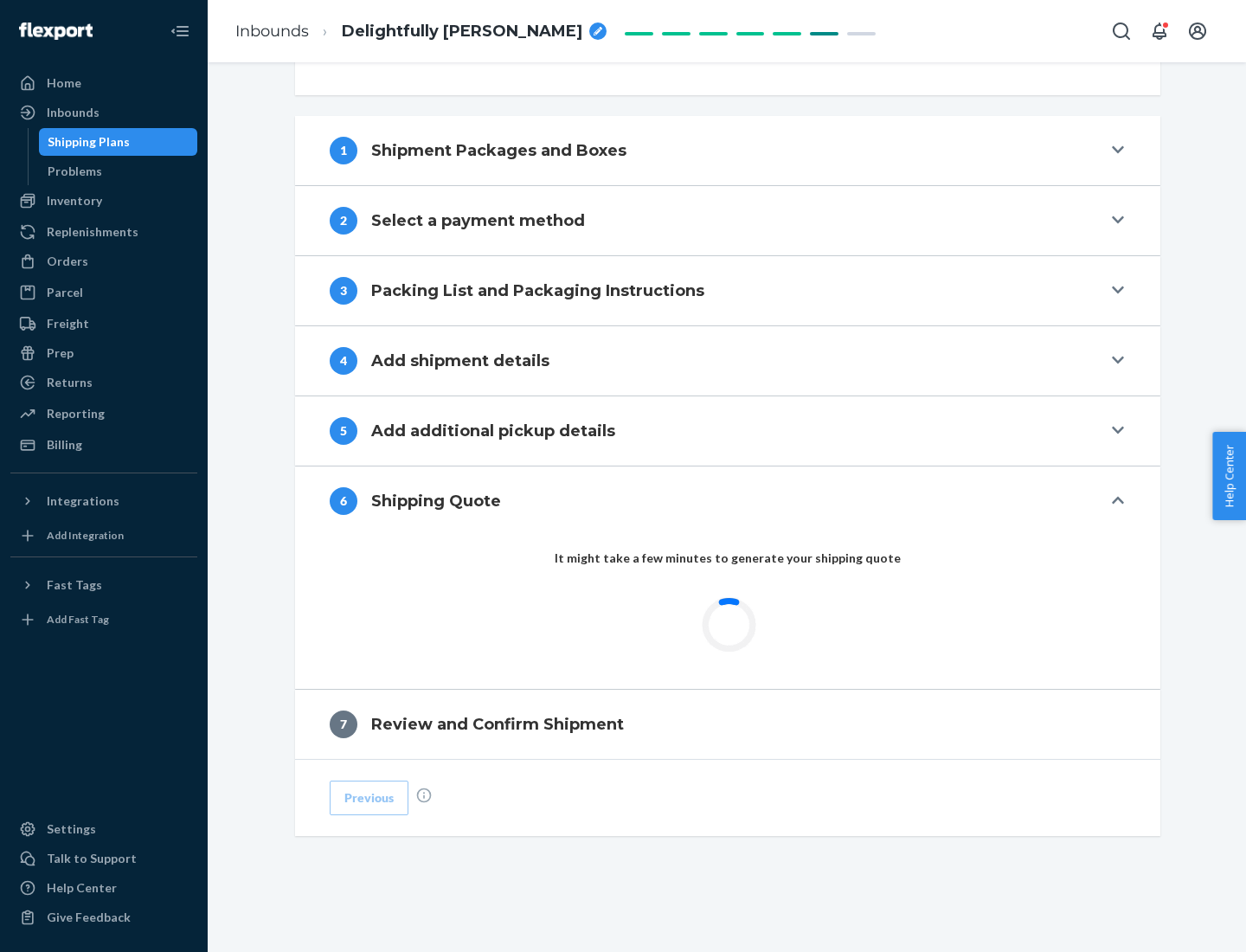
scroll to position [647, 0]
